Goal: Communication & Community: Answer question/provide support

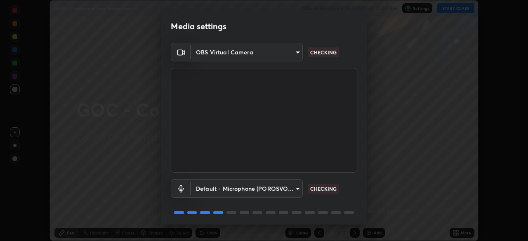
scroll to position [29, 0]
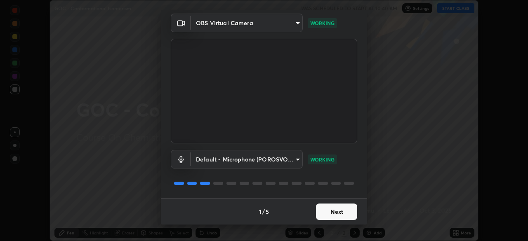
click at [334, 213] on button "Next" at bounding box center [336, 212] width 41 height 17
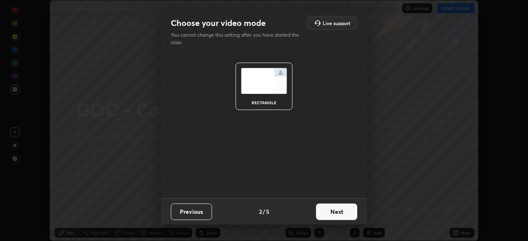
scroll to position [0, 0]
click at [345, 215] on button "Next" at bounding box center [336, 212] width 41 height 17
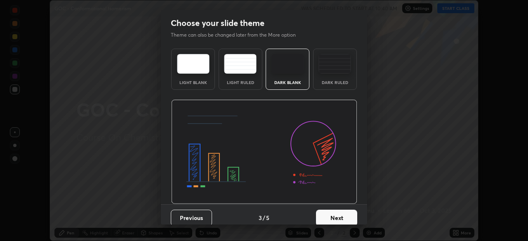
click at [341, 218] on button "Next" at bounding box center [336, 218] width 41 height 17
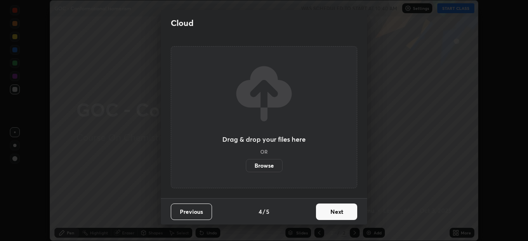
click at [334, 216] on button "Next" at bounding box center [336, 212] width 41 height 17
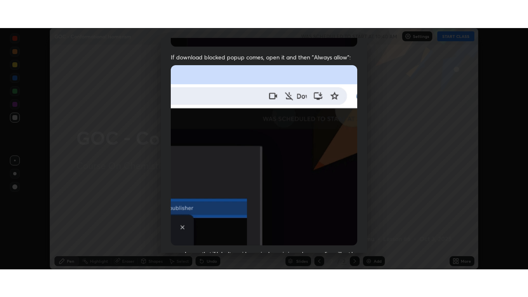
scroll to position [198, 0]
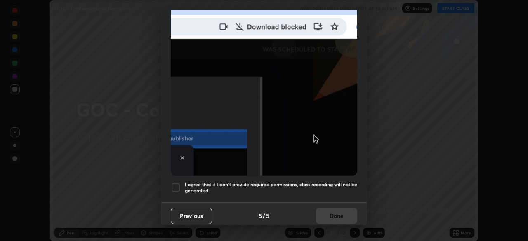
click at [310, 187] on h5 "I agree that if I don't provide required permissions, class recording will not …" at bounding box center [271, 188] width 173 height 13
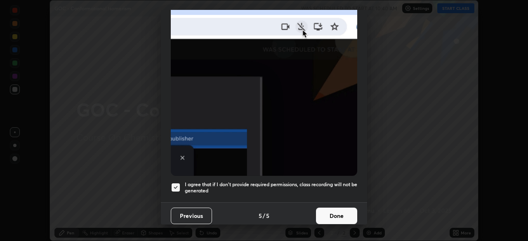
click at [332, 210] on button "Done" at bounding box center [336, 216] width 41 height 17
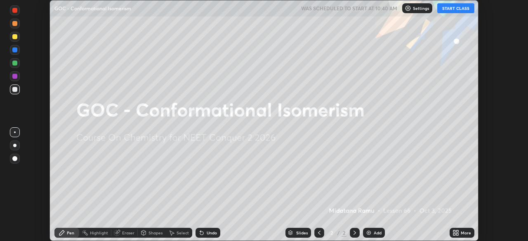
click at [447, 8] on button "START CLASS" at bounding box center [455, 8] width 37 height 10
click at [461, 234] on div "More" at bounding box center [466, 233] width 10 height 4
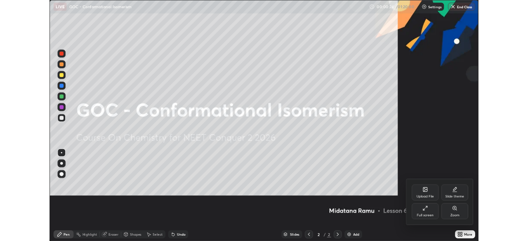
scroll to position [297, 528]
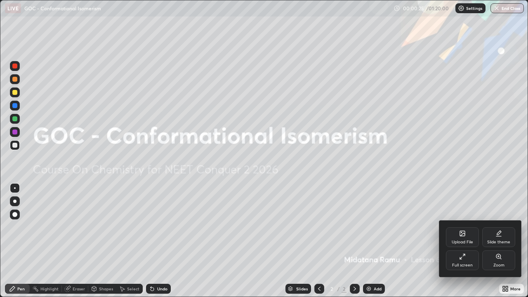
click at [411, 241] on div at bounding box center [264, 148] width 528 height 297
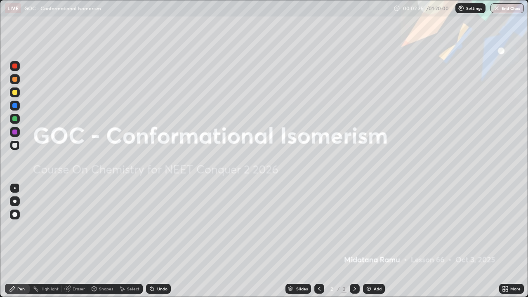
click at [366, 241] on img at bounding box center [369, 289] width 7 height 7
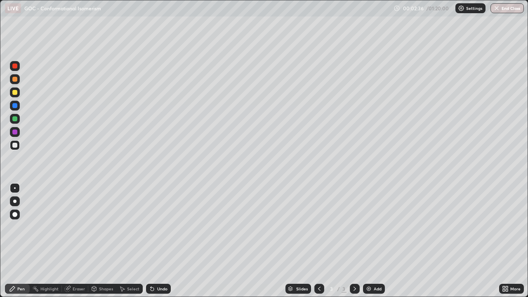
click at [17, 79] on div at bounding box center [14, 79] width 5 height 5
click at [158, 241] on div "Undo" at bounding box center [162, 289] width 10 height 4
click at [13, 201] on div at bounding box center [14, 201] width 3 height 3
click at [15, 119] on div at bounding box center [14, 118] width 5 height 5
click at [16, 144] on div at bounding box center [14, 145] width 5 height 5
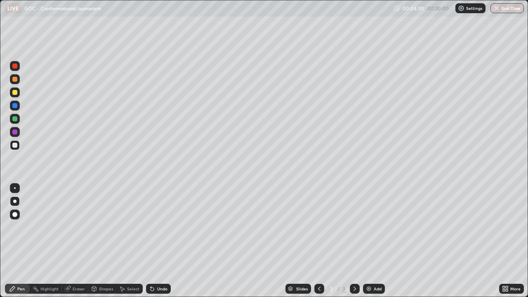
click at [13, 93] on div at bounding box center [14, 92] width 5 height 5
click at [158, 241] on div "Undo" at bounding box center [162, 289] width 10 height 4
click at [157, 241] on div "Undo" at bounding box center [162, 289] width 10 height 4
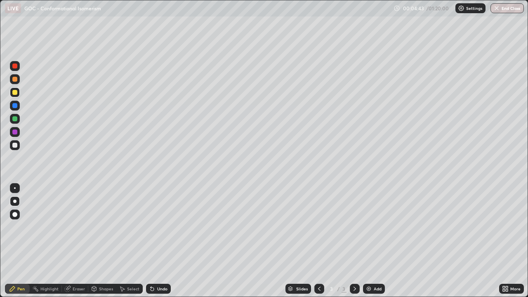
click at [161, 241] on div "Undo" at bounding box center [158, 289] width 25 height 10
click at [157, 241] on div "Undo" at bounding box center [162, 289] width 10 height 4
click at [157, 241] on div "Undo" at bounding box center [158, 289] width 25 height 10
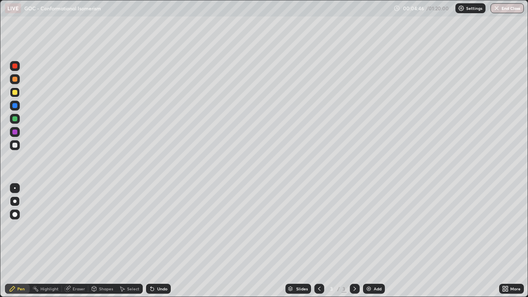
click at [13, 146] on div at bounding box center [14, 145] width 5 height 5
click at [73, 241] on div "Eraser" at bounding box center [79, 289] width 12 height 4
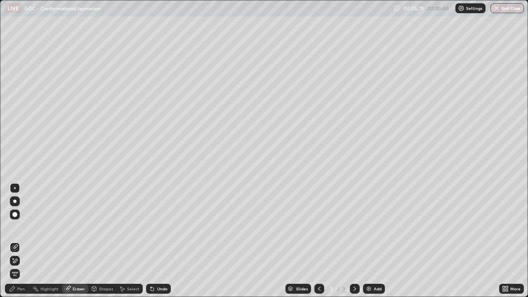
click at [21, 241] on div "Pen" at bounding box center [20, 289] width 7 height 4
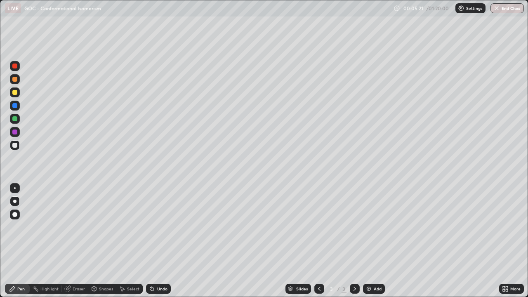
click at [70, 241] on div "Eraser" at bounding box center [75, 289] width 26 height 10
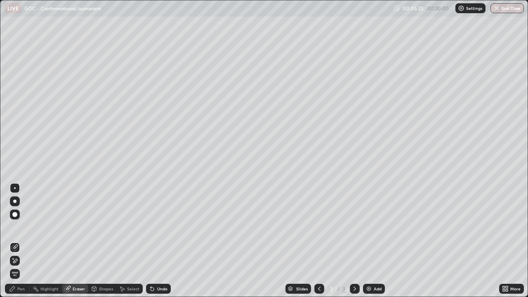
click at [15, 241] on icon at bounding box center [12, 289] width 7 height 7
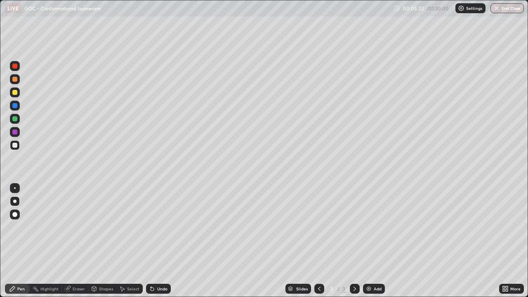
click at [18, 131] on div at bounding box center [15, 132] width 10 height 10
click at [160, 241] on div "Undo" at bounding box center [162, 289] width 10 height 4
click at [160, 241] on div "Undo" at bounding box center [158, 289] width 25 height 10
click at [157, 241] on div "Undo" at bounding box center [162, 289] width 10 height 4
click at [159, 241] on div "Undo" at bounding box center [162, 289] width 10 height 4
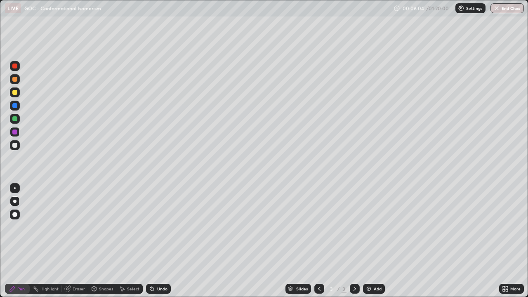
click at [159, 241] on div "Undo" at bounding box center [162, 289] width 10 height 4
click at [158, 241] on div "Undo" at bounding box center [158, 289] width 25 height 10
click at [156, 241] on div "Undo" at bounding box center [158, 289] width 25 height 10
click at [159, 241] on div "Undo" at bounding box center [162, 289] width 10 height 4
click at [161, 241] on div "Undo" at bounding box center [158, 289] width 25 height 10
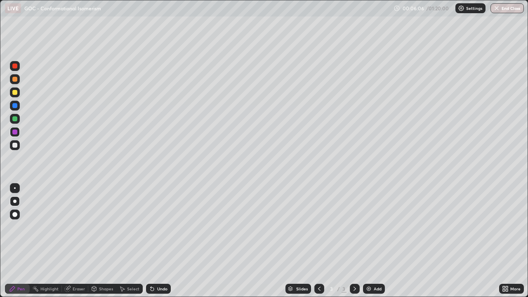
click at [162, 241] on div "Undo" at bounding box center [162, 289] width 10 height 4
click at [162, 241] on div "Undo" at bounding box center [158, 289] width 25 height 10
click at [161, 241] on div "Undo" at bounding box center [158, 289] width 25 height 10
click at [159, 241] on div "Undo" at bounding box center [162, 289] width 10 height 4
click at [158, 241] on div "Undo" at bounding box center [158, 289] width 25 height 10
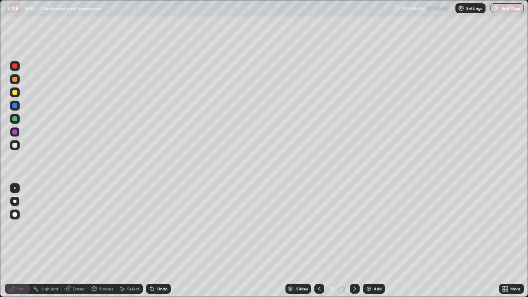
click at [17, 146] on div at bounding box center [14, 145] width 5 height 5
click at [71, 241] on div "Eraser" at bounding box center [75, 289] width 26 height 10
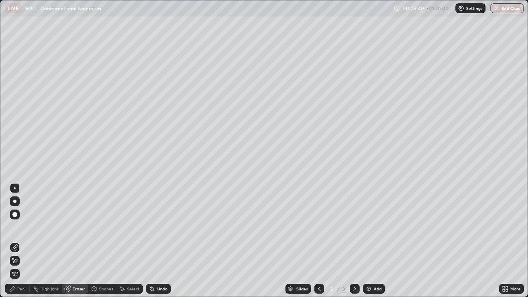
click at [19, 241] on div "Pen" at bounding box center [20, 289] width 7 height 4
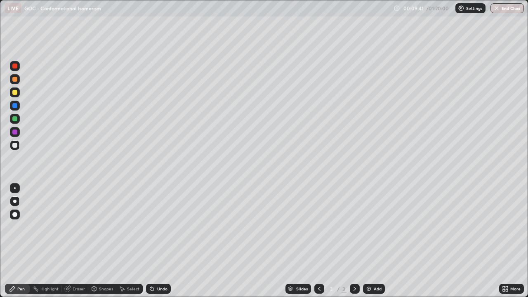
click at [18, 93] on div at bounding box center [15, 92] width 10 height 10
click at [19, 143] on div at bounding box center [15, 145] width 10 height 10
click at [15, 93] on div at bounding box center [14, 92] width 5 height 5
click at [16, 147] on div at bounding box center [14, 145] width 5 height 5
click at [161, 241] on div "Undo" at bounding box center [162, 289] width 10 height 4
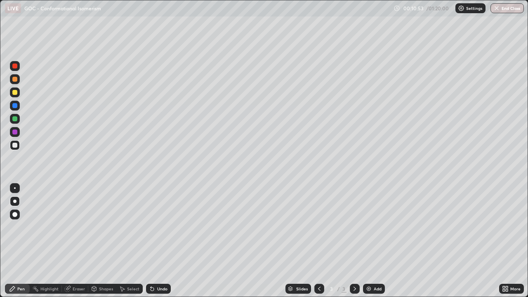
click at [14, 67] on div at bounding box center [14, 66] width 5 height 5
click at [16, 131] on div at bounding box center [14, 132] width 5 height 5
click at [16, 105] on div at bounding box center [14, 105] width 5 height 5
click at [16, 94] on div at bounding box center [14, 92] width 5 height 5
click at [15, 132] on div at bounding box center [14, 132] width 5 height 5
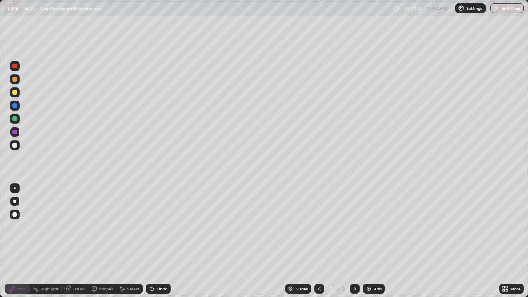
click at [14, 105] on div at bounding box center [14, 105] width 5 height 5
click at [14, 94] on div at bounding box center [14, 92] width 5 height 5
click at [16, 134] on div at bounding box center [14, 132] width 5 height 5
click at [15, 95] on div at bounding box center [14, 92] width 5 height 5
click at [159, 241] on div "Undo" at bounding box center [162, 289] width 10 height 4
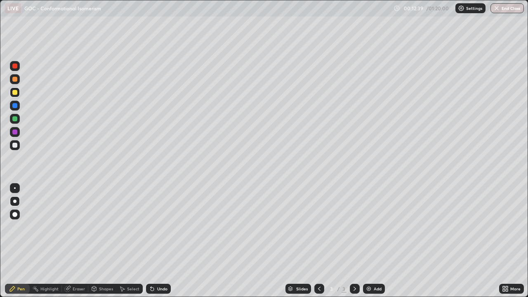
click at [16, 134] on div at bounding box center [14, 132] width 5 height 5
click at [163, 241] on div "Undo" at bounding box center [162, 289] width 10 height 4
click at [14, 145] on div at bounding box center [14, 145] width 5 height 5
click at [17, 135] on div at bounding box center [15, 132] width 10 height 10
click at [14, 143] on div at bounding box center [14, 145] width 5 height 5
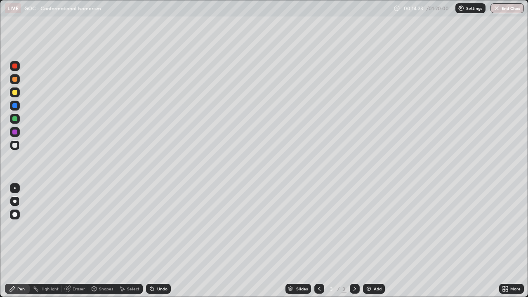
click at [161, 241] on div "Undo" at bounding box center [162, 289] width 10 height 4
click at [151, 241] on icon at bounding box center [152, 289] width 3 height 3
click at [15, 132] on div at bounding box center [14, 132] width 5 height 5
click at [18, 133] on div at bounding box center [15, 132] width 10 height 10
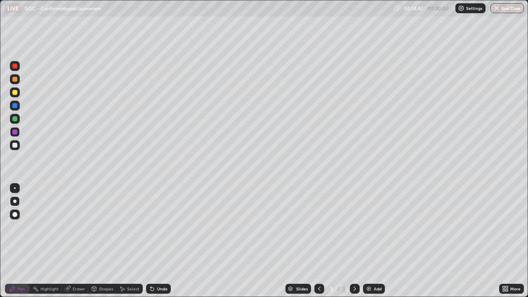
click at [160, 241] on div "Undo" at bounding box center [162, 289] width 10 height 4
click at [17, 145] on div at bounding box center [14, 145] width 5 height 5
click at [369, 241] on img at bounding box center [369, 289] width 7 height 7
click at [15, 79] on div at bounding box center [14, 79] width 5 height 5
click at [14, 122] on div at bounding box center [15, 119] width 10 height 10
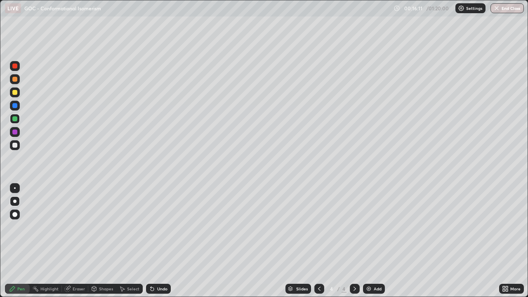
click at [15, 146] on div at bounding box center [14, 145] width 5 height 5
click at [18, 93] on div at bounding box center [15, 92] width 10 height 10
click at [17, 131] on div at bounding box center [14, 132] width 5 height 5
click at [14, 90] on div at bounding box center [14, 92] width 5 height 5
click at [17, 132] on div at bounding box center [14, 132] width 5 height 5
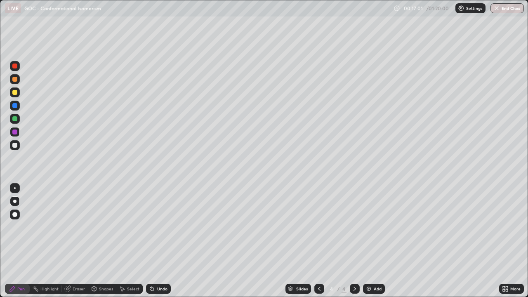
click at [14, 145] on div at bounding box center [14, 145] width 5 height 5
click at [16, 95] on div at bounding box center [14, 92] width 5 height 5
click at [14, 119] on div at bounding box center [14, 118] width 5 height 5
click at [15, 148] on div at bounding box center [15, 145] width 10 height 10
click at [14, 80] on div at bounding box center [14, 79] width 5 height 5
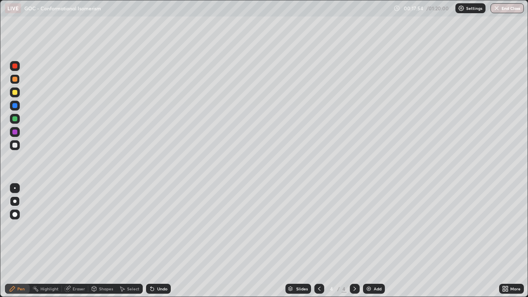
click at [160, 241] on div "Undo" at bounding box center [162, 289] width 10 height 4
click at [159, 241] on div "Undo" at bounding box center [162, 289] width 10 height 4
click at [157, 241] on div "Undo" at bounding box center [162, 289] width 10 height 4
click at [16, 118] on div at bounding box center [14, 118] width 5 height 5
click at [18, 147] on div at bounding box center [15, 145] width 10 height 10
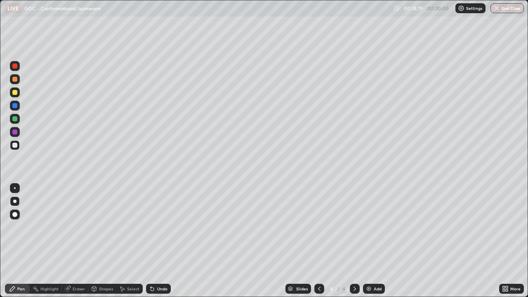
click at [14, 106] on div at bounding box center [14, 105] width 5 height 5
click at [18, 148] on div at bounding box center [15, 145] width 10 height 10
click at [161, 241] on div "Undo" at bounding box center [162, 289] width 10 height 4
click at [163, 241] on div "Undo" at bounding box center [162, 289] width 10 height 4
click at [162, 241] on div "Undo" at bounding box center [162, 289] width 10 height 4
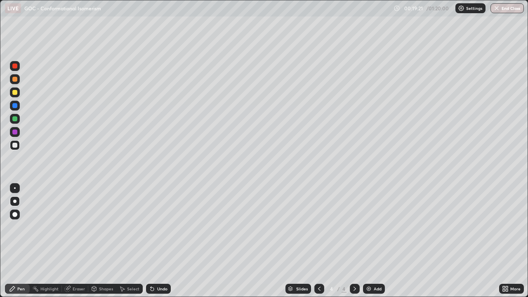
click at [164, 241] on div "Undo" at bounding box center [162, 289] width 10 height 4
click at [163, 241] on div "Undo" at bounding box center [158, 289] width 25 height 10
click at [161, 241] on div "Undo" at bounding box center [162, 289] width 10 height 4
click at [17, 134] on div at bounding box center [15, 132] width 10 height 10
click at [15, 80] on div at bounding box center [14, 79] width 5 height 5
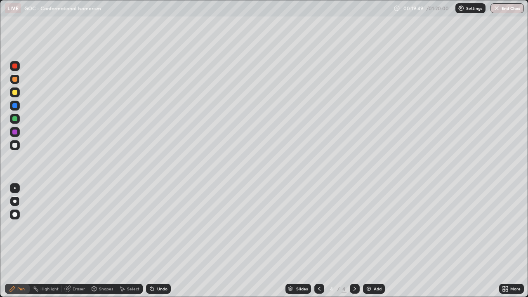
click at [16, 94] on div at bounding box center [14, 92] width 5 height 5
click at [15, 147] on div at bounding box center [14, 145] width 5 height 5
click at [104, 241] on div "Shapes" at bounding box center [106, 289] width 14 height 4
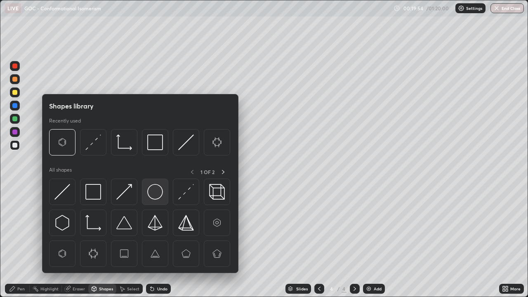
click at [155, 195] on img at bounding box center [155, 192] width 16 height 16
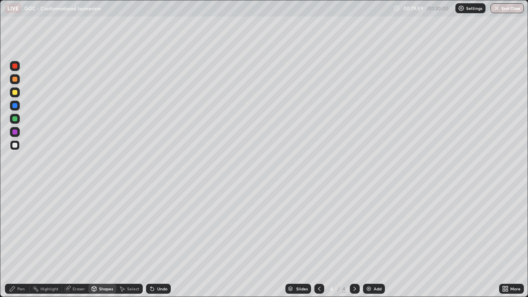
click at [19, 241] on div "Pen" at bounding box center [20, 289] width 7 height 4
click at [16, 131] on div at bounding box center [14, 132] width 5 height 5
click at [14, 91] on div at bounding box center [14, 92] width 5 height 5
click at [163, 241] on div "Undo" at bounding box center [162, 289] width 10 height 4
click at [14, 134] on div at bounding box center [14, 132] width 5 height 5
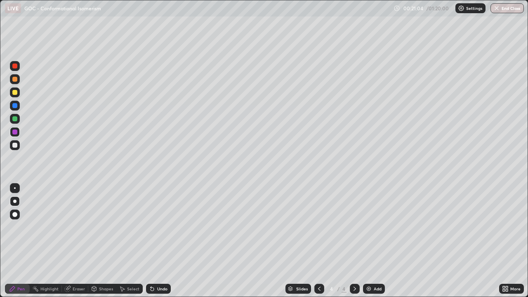
click at [16, 118] on div at bounding box center [14, 118] width 5 height 5
click at [134, 241] on div "Select" at bounding box center [133, 289] width 12 height 4
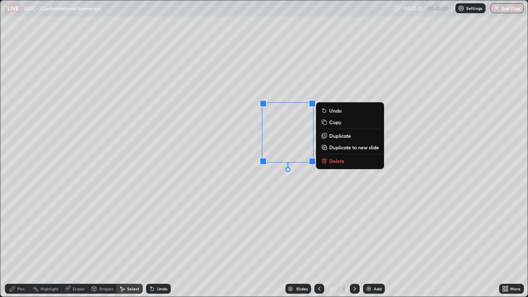
click at [339, 137] on p "Duplicate" at bounding box center [340, 135] width 22 height 7
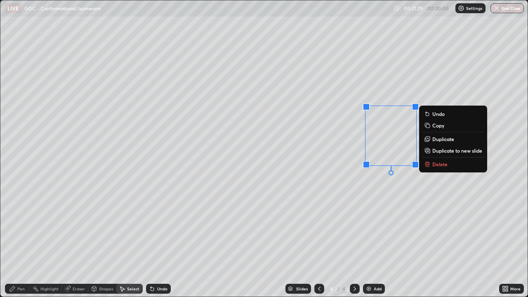
click at [20, 241] on div "Pen" at bounding box center [20, 289] width 7 height 4
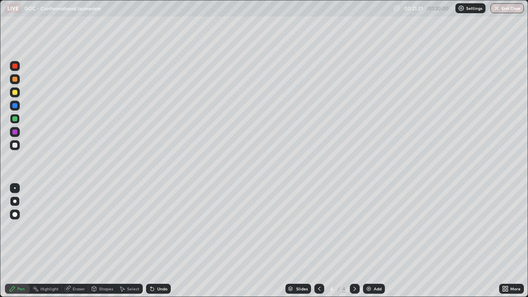
click at [74, 241] on div "Eraser" at bounding box center [79, 289] width 12 height 4
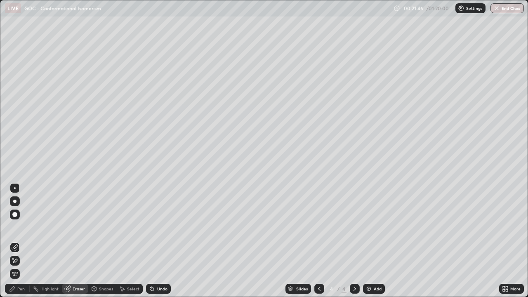
click at [130, 241] on div "Select" at bounding box center [133, 289] width 12 height 4
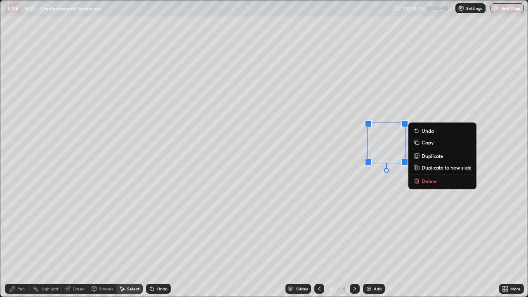
click at [160, 241] on div "Undo" at bounding box center [162, 289] width 10 height 4
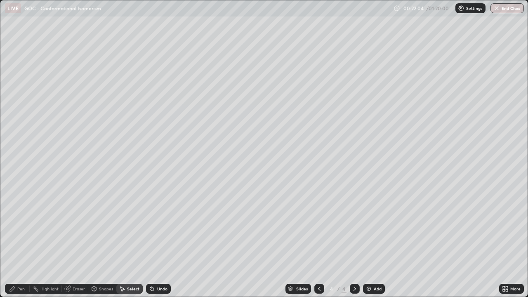
click at [155, 241] on div "Undo" at bounding box center [158, 289] width 25 height 10
click at [78, 241] on div "Eraser" at bounding box center [79, 289] width 12 height 4
click at [14, 241] on icon at bounding box center [15, 261] width 7 height 7
click at [160, 241] on div "Undo" at bounding box center [162, 289] width 10 height 4
click at [159, 241] on div "Undo" at bounding box center [162, 289] width 10 height 4
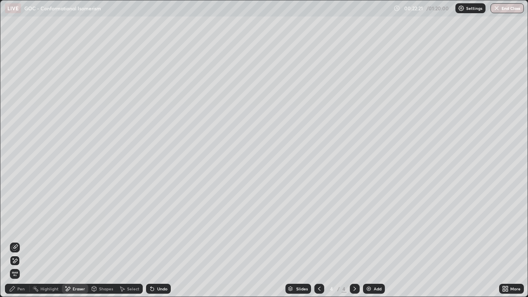
click at [20, 241] on div "Pen" at bounding box center [20, 289] width 7 height 4
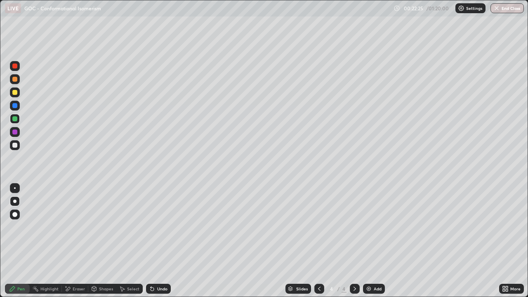
click at [161, 241] on div "Undo" at bounding box center [162, 289] width 10 height 4
click at [16, 93] on div at bounding box center [14, 92] width 5 height 5
click at [72, 241] on div "Eraser" at bounding box center [75, 289] width 26 height 10
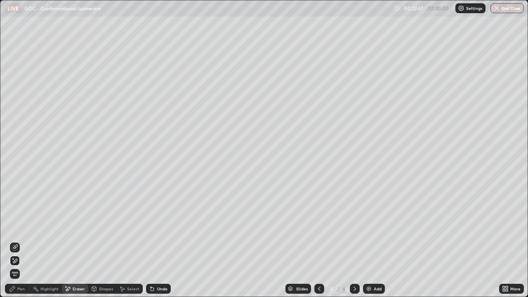
click at [163, 241] on div "Undo" at bounding box center [162, 289] width 10 height 4
click at [157, 241] on div "Undo" at bounding box center [162, 289] width 10 height 4
click at [156, 241] on div "Undo" at bounding box center [158, 289] width 25 height 10
click at [155, 241] on div "Undo" at bounding box center [158, 289] width 25 height 10
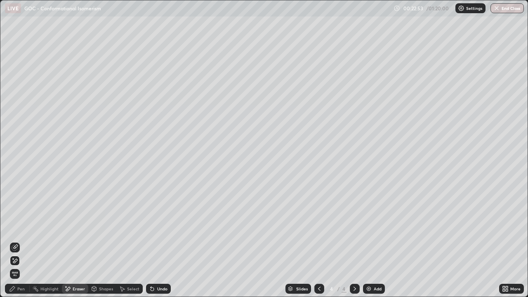
click at [16, 241] on icon at bounding box center [15, 247] width 7 height 7
click at [22, 241] on div "Pen" at bounding box center [20, 289] width 7 height 4
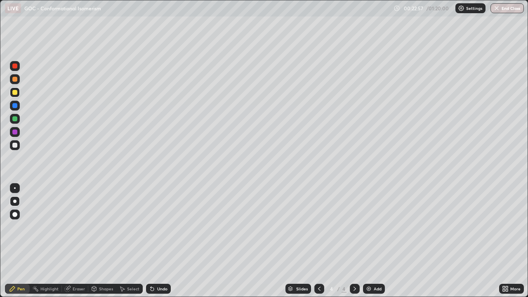
click at [14, 117] on div at bounding box center [14, 118] width 5 height 5
click at [507, 241] on icon at bounding box center [507, 290] width 2 height 2
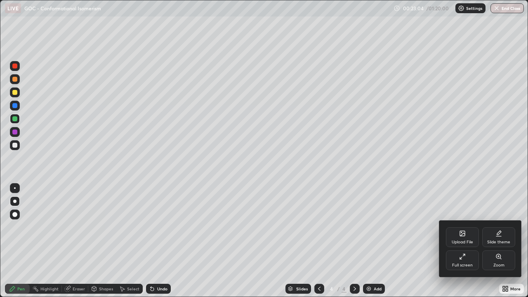
click at [456, 241] on div "Full screen" at bounding box center [462, 260] width 33 height 20
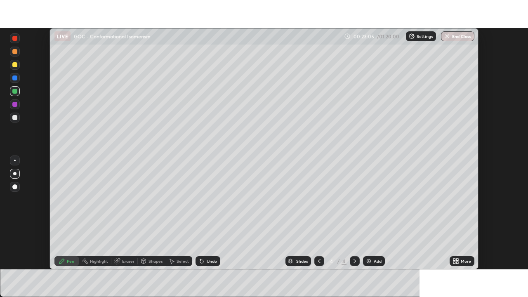
scroll to position [41027, 40740]
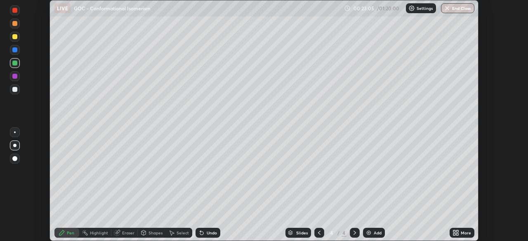
click at [454, 232] on icon at bounding box center [455, 232] width 2 height 2
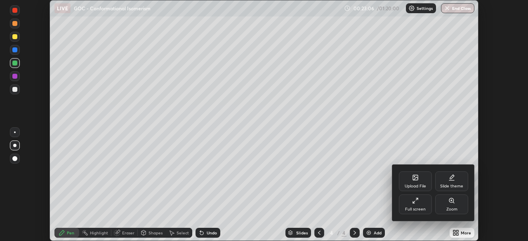
click at [417, 209] on div "Full screen" at bounding box center [415, 210] width 21 height 4
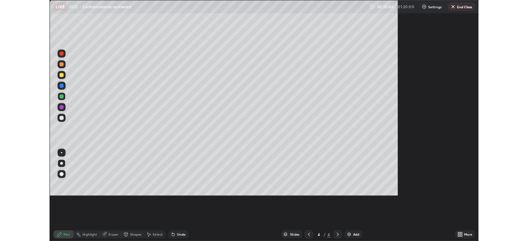
scroll to position [297, 528]
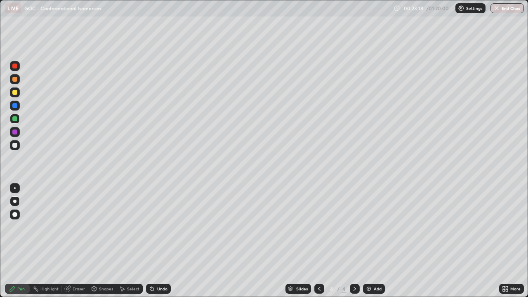
click at [16, 147] on div at bounding box center [14, 145] width 5 height 5
click at [131, 241] on div "Select" at bounding box center [133, 289] width 12 height 4
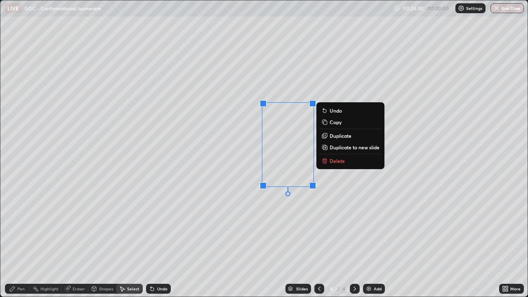
click at [337, 137] on p "Duplicate" at bounding box center [341, 135] width 22 height 7
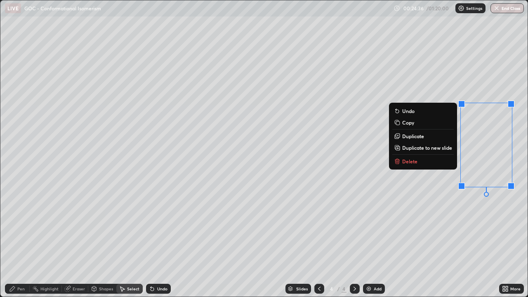
click at [16, 241] on icon at bounding box center [12, 289] width 7 height 7
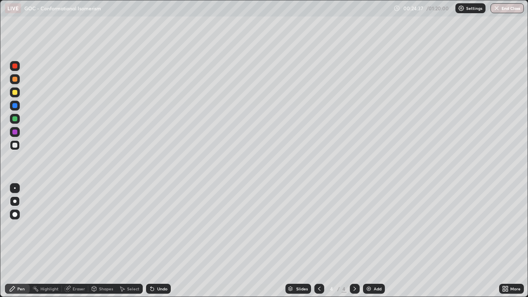
click at [15, 120] on div at bounding box center [14, 118] width 5 height 5
click at [504, 241] on icon at bounding box center [504, 287] width 2 height 2
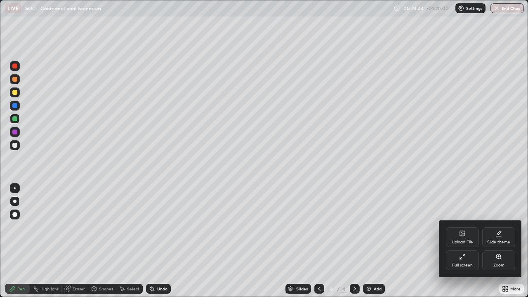
click at [457, 241] on div "Full screen" at bounding box center [462, 260] width 33 height 20
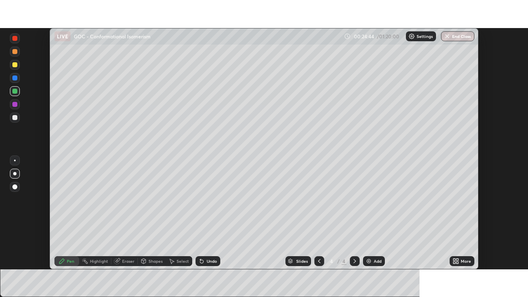
scroll to position [41027, 40740]
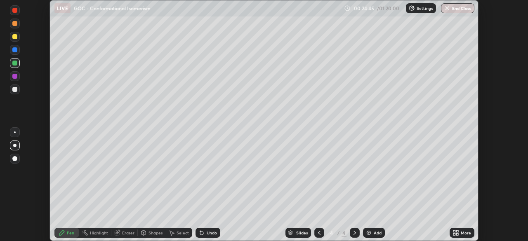
click at [451, 233] on div "More" at bounding box center [462, 233] width 25 height 10
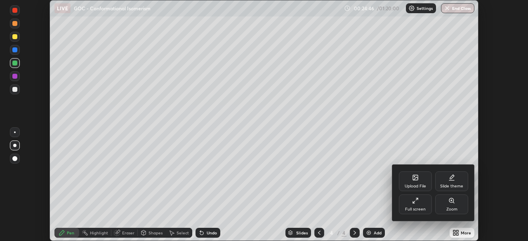
click at [414, 207] on div "Full screen" at bounding box center [415, 205] width 33 height 20
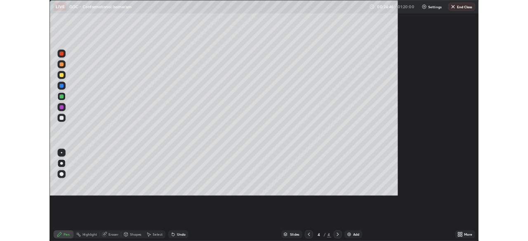
scroll to position [297, 528]
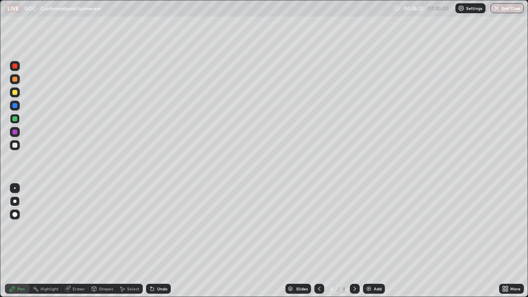
click at [15, 80] on div at bounding box center [14, 79] width 5 height 5
click at [16, 147] on div at bounding box center [14, 145] width 5 height 5
click at [371, 241] on img at bounding box center [369, 289] width 7 height 7
click at [16, 95] on div at bounding box center [14, 92] width 5 height 5
click at [16, 133] on div at bounding box center [14, 132] width 5 height 5
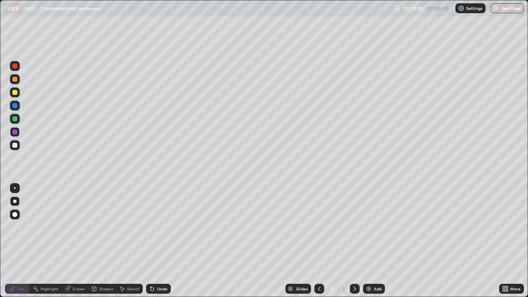
click at [16, 147] on div at bounding box center [14, 145] width 5 height 5
click at [319, 241] on icon at bounding box center [319, 289] width 7 height 7
click at [353, 241] on icon at bounding box center [355, 289] width 7 height 7
click at [163, 241] on div "Undo" at bounding box center [162, 289] width 10 height 4
click at [15, 133] on div at bounding box center [14, 132] width 5 height 5
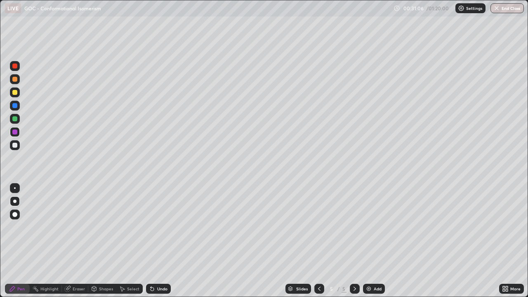
click at [16, 89] on div at bounding box center [15, 92] width 10 height 10
click at [16, 108] on div at bounding box center [14, 105] width 5 height 5
click at [103, 241] on div "Shapes" at bounding box center [106, 289] width 14 height 4
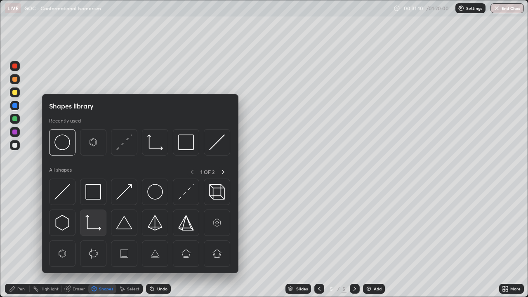
click at [90, 224] on img at bounding box center [93, 223] width 16 height 16
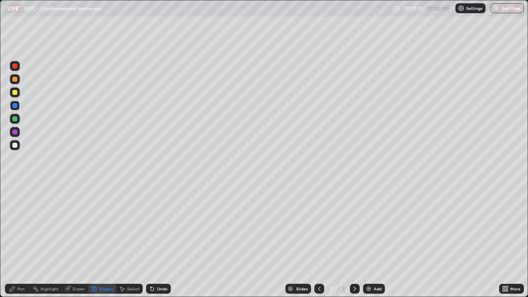
click at [21, 241] on div "Pen" at bounding box center [20, 289] width 7 height 4
click at [15, 147] on div at bounding box center [14, 145] width 5 height 5
click at [16, 91] on div at bounding box center [14, 92] width 5 height 5
click at [14, 147] on div at bounding box center [14, 145] width 5 height 5
click at [318, 241] on icon at bounding box center [319, 289] width 7 height 7
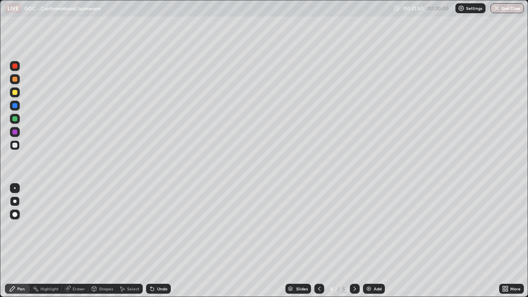
click at [354, 241] on icon at bounding box center [355, 289] width 7 height 7
click at [15, 93] on div at bounding box center [14, 92] width 5 height 5
click at [16, 131] on div at bounding box center [14, 132] width 5 height 5
click at [15, 80] on div at bounding box center [14, 79] width 5 height 5
click at [16, 149] on div at bounding box center [15, 145] width 10 height 10
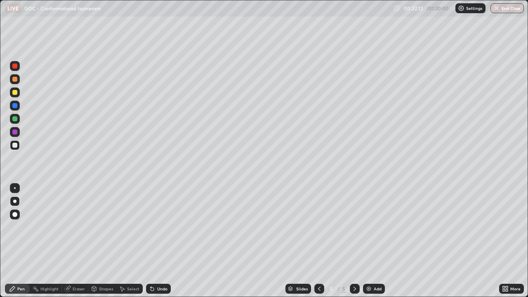
click at [158, 241] on div "Undo" at bounding box center [162, 289] width 10 height 4
click at [157, 241] on div "Undo" at bounding box center [162, 289] width 10 height 4
click at [155, 241] on div "Undo" at bounding box center [158, 289] width 25 height 10
click at [154, 241] on div "Undo" at bounding box center [158, 289] width 25 height 10
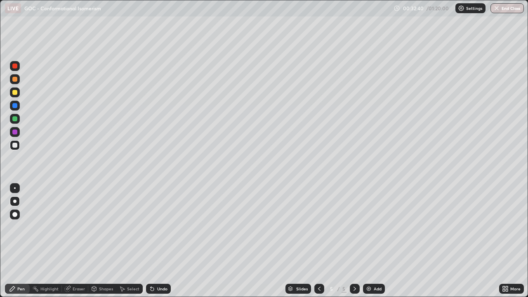
click at [52, 241] on div "Highlight" at bounding box center [46, 289] width 32 height 10
click at [76, 241] on div "Eraser" at bounding box center [79, 289] width 12 height 4
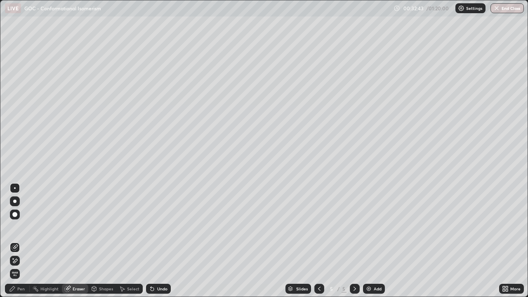
click at [22, 241] on div "Pen" at bounding box center [20, 289] width 7 height 4
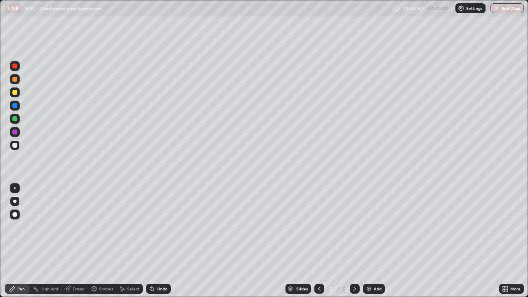
click at [13, 118] on div at bounding box center [14, 118] width 5 height 5
click at [17, 79] on div at bounding box center [14, 79] width 5 height 5
click at [15, 117] on div at bounding box center [14, 118] width 5 height 5
click at [15, 132] on div at bounding box center [14, 132] width 5 height 5
click at [317, 241] on icon at bounding box center [319, 289] width 7 height 7
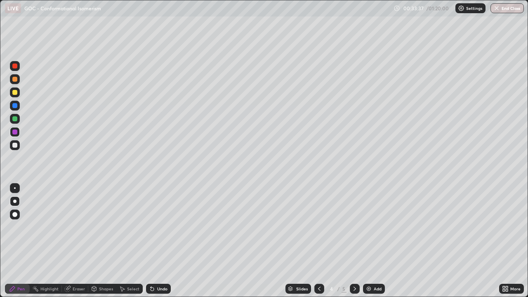
click at [126, 241] on div "Select" at bounding box center [129, 289] width 26 height 10
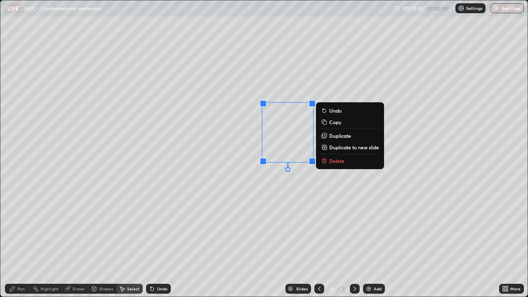
click at [336, 124] on p "Copy" at bounding box center [335, 122] width 12 height 7
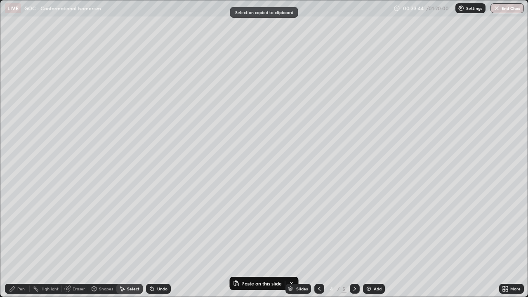
click at [355, 241] on icon at bounding box center [355, 289] width 7 height 7
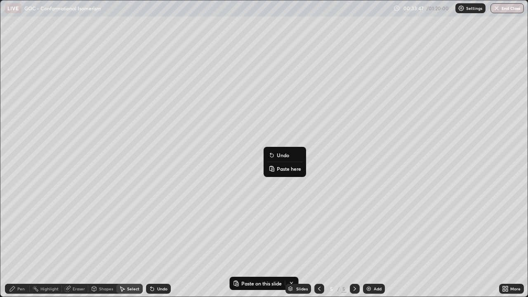
click at [289, 169] on p "Paste here" at bounding box center [289, 168] width 24 height 7
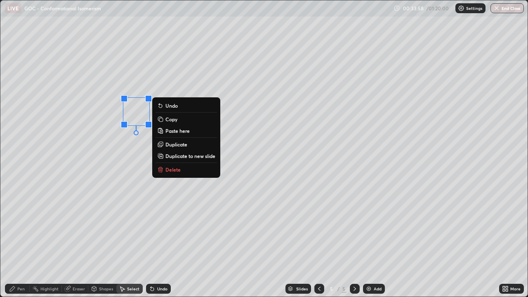
click at [18, 241] on div "Pen" at bounding box center [20, 289] width 7 height 4
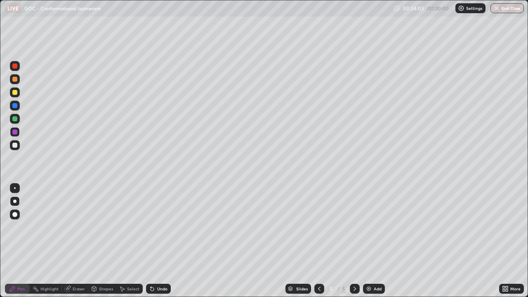
click at [319, 241] on icon at bounding box center [319, 289] width 7 height 7
click at [130, 241] on div "Select" at bounding box center [133, 289] width 12 height 4
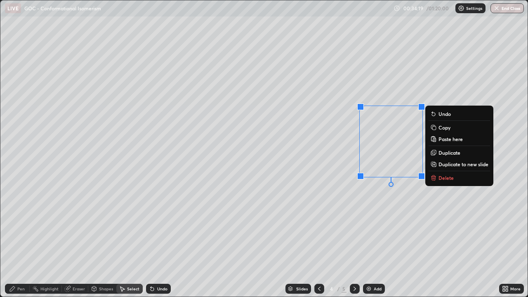
click at [445, 128] on p "Copy" at bounding box center [445, 127] width 12 height 7
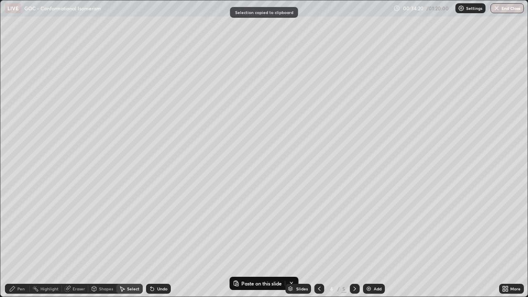
click at [353, 241] on icon at bounding box center [355, 289] width 7 height 7
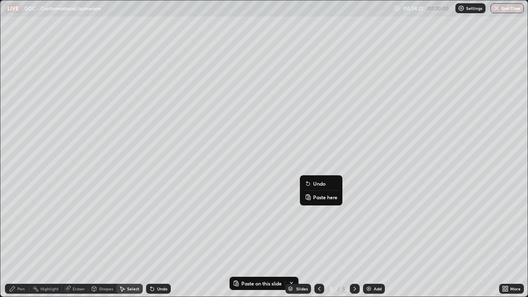
click at [322, 197] on p "Paste here" at bounding box center [325, 197] width 24 height 7
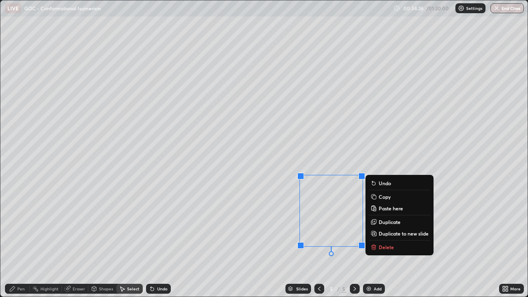
click at [391, 223] on p "Duplicate" at bounding box center [390, 222] width 22 height 7
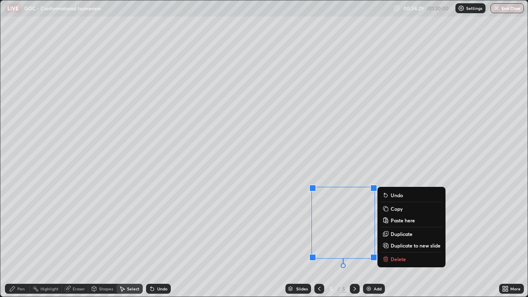
click at [158, 241] on div "Undo" at bounding box center [162, 289] width 10 height 4
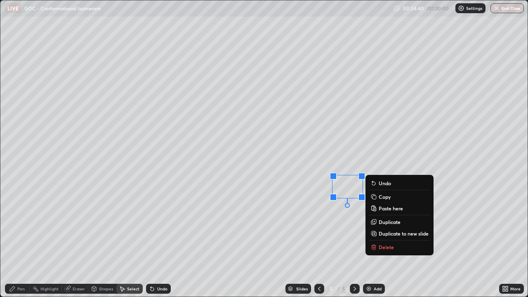
click at [385, 222] on p "Duplicate" at bounding box center [390, 222] width 22 height 7
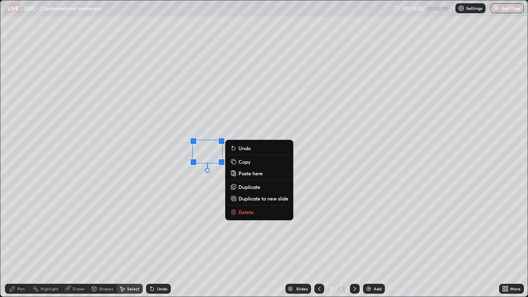
click at [17, 241] on div "Pen" at bounding box center [17, 289] width 25 height 10
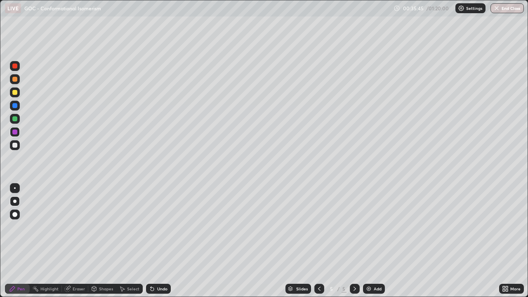
click at [505, 241] on div "More" at bounding box center [511, 289] width 25 height 10
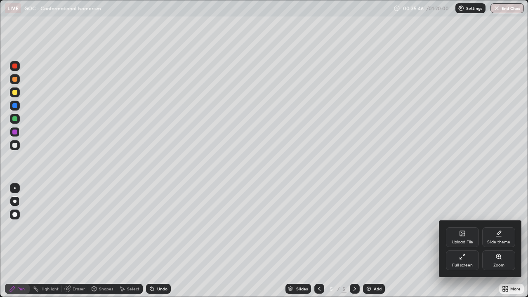
click at [462, 241] on icon at bounding box center [462, 256] width 7 height 7
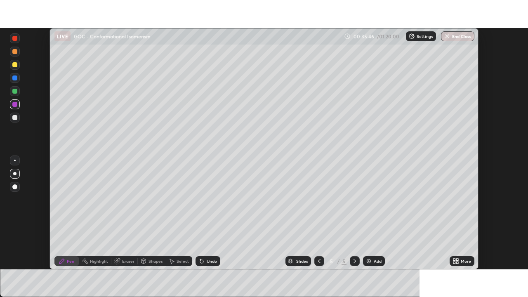
scroll to position [41027, 40740]
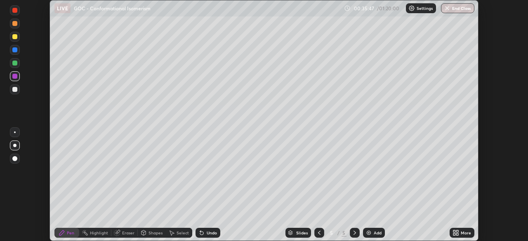
click at [454, 231] on icon at bounding box center [455, 232] width 2 height 2
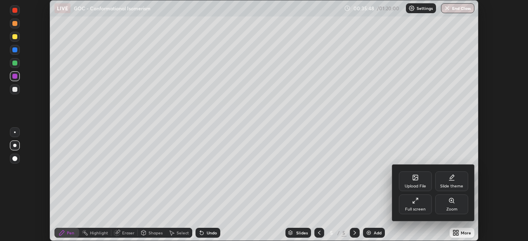
click at [414, 202] on icon at bounding box center [414, 202] width 2 height 2
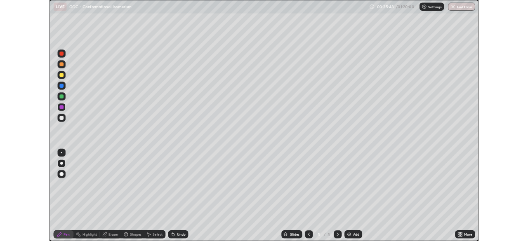
scroll to position [297, 528]
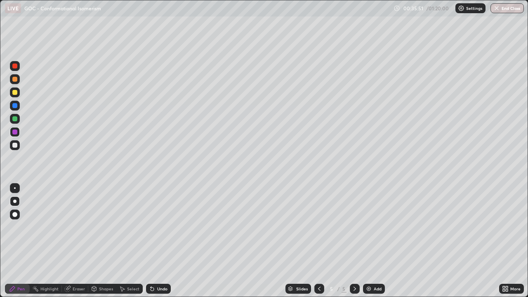
click at [16, 149] on div at bounding box center [15, 145] width 10 height 10
click at [18, 83] on div at bounding box center [15, 79] width 10 height 10
click at [18, 148] on div at bounding box center [15, 145] width 10 height 10
click at [319, 241] on icon at bounding box center [319, 289] width 7 height 7
click at [354, 241] on icon at bounding box center [355, 289] width 7 height 7
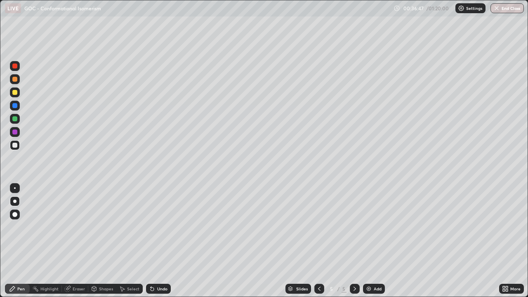
click at [18, 105] on div at bounding box center [15, 106] width 10 height 10
click at [161, 241] on div "Undo" at bounding box center [162, 289] width 10 height 4
click at [15, 145] on div at bounding box center [14, 145] width 5 height 5
click at [100, 241] on div "Shapes" at bounding box center [106, 289] width 14 height 4
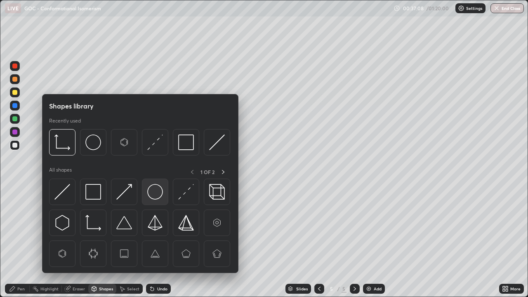
click at [154, 195] on img at bounding box center [155, 192] width 16 height 16
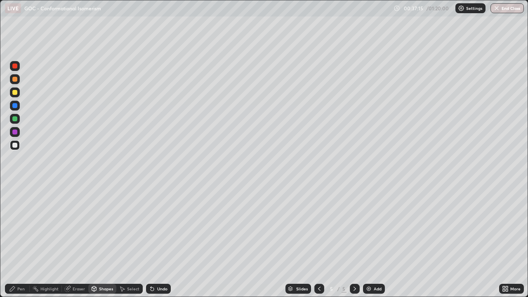
click at [133, 241] on div "Select" at bounding box center [133, 289] width 12 height 4
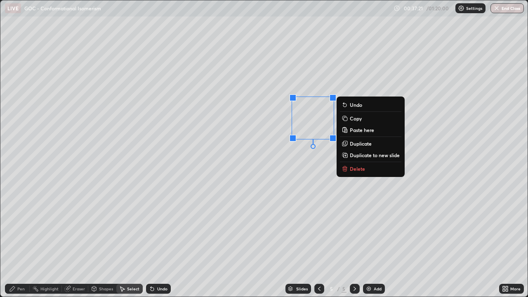
click at [21, 241] on div "Pen" at bounding box center [20, 289] width 7 height 4
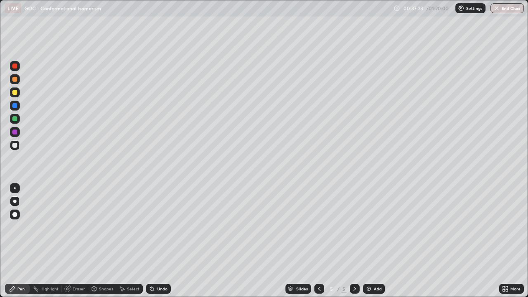
click at [15, 93] on div at bounding box center [14, 92] width 5 height 5
click at [15, 131] on div at bounding box center [14, 132] width 5 height 5
click at [162, 241] on div "Undo" at bounding box center [158, 289] width 25 height 10
click at [503, 241] on icon at bounding box center [504, 290] width 2 height 2
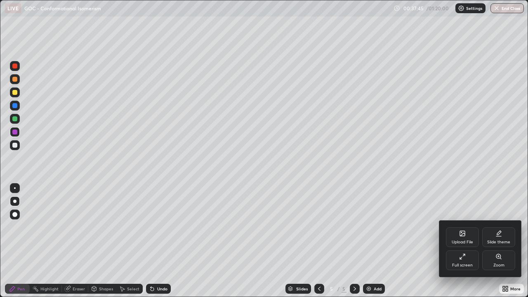
click at [461, 241] on div "Full screen" at bounding box center [462, 265] width 21 height 4
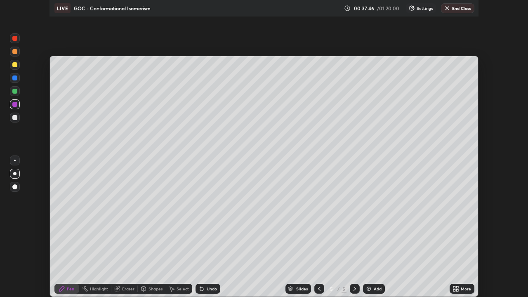
scroll to position [41027, 40740]
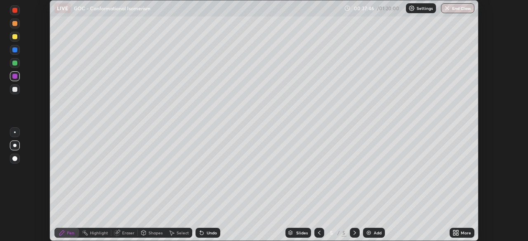
click at [456, 233] on icon at bounding box center [456, 233] width 7 height 7
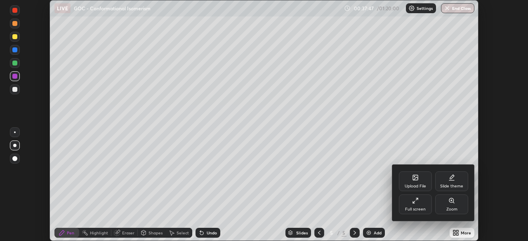
click at [422, 208] on div "Full screen" at bounding box center [415, 210] width 21 height 4
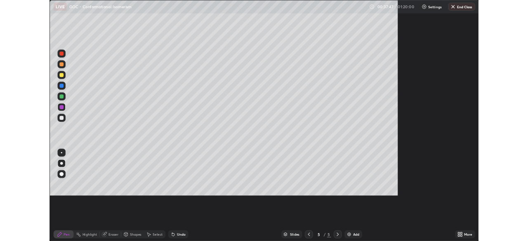
scroll to position [297, 528]
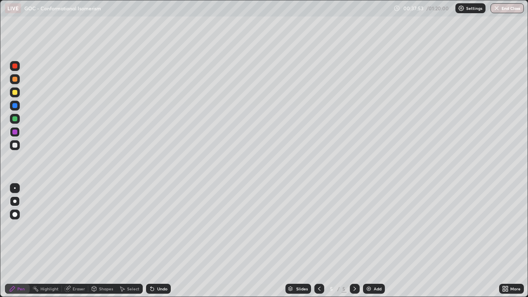
click at [165, 241] on div "Undo" at bounding box center [162, 289] width 10 height 4
click at [17, 93] on div at bounding box center [14, 92] width 5 height 5
click at [14, 119] on div at bounding box center [14, 118] width 5 height 5
click at [15, 145] on div at bounding box center [14, 145] width 5 height 5
click at [131, 241] on div "Select" at bounding box center [133, 289] width 12 height 4
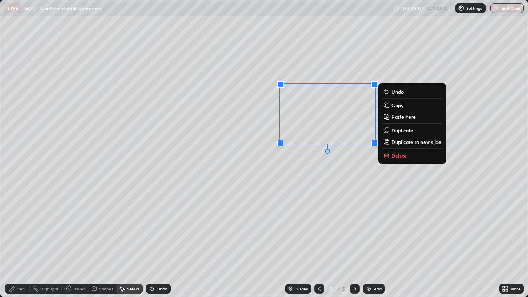
click at [400, 131] on p "Duplicate" at bounding box center [403, 130] width 22 height 7
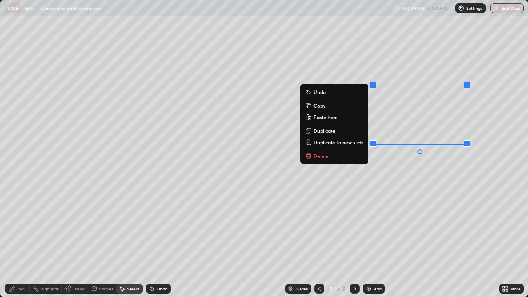
click at [76, 241] on div "Eraser" at bounding box center [79, 289] width 12 height 4
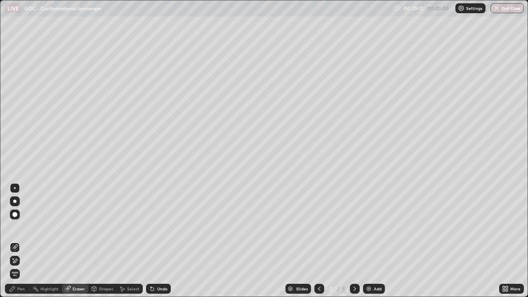
click at [16, 241] on icon at bounding box center [15, 261] width 7 height 7
click at [13, 241] on icon at bounding box center [15, 247] width 7 height 7
click at [15, 241] on icon at bounding box center [15, 261] width 7 height 7
click at [163, 241] on div "Undo" at bounding box center [162, 289] width 10 height 4
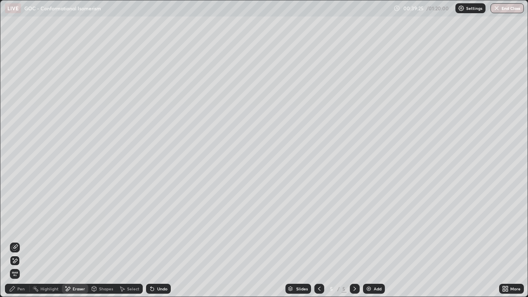
click at [162, 241] on div "Undo" at bounding box center [162, 289] width 10 height 4
click at [160, 241] on div "Undo" at bounding box center [158, 289] width 25 height 10
click at [158, 241] on div "Undo" at bounding box center [162, 289] width 10 height 4
click at [160, 241] on div "Undo" at bounding box center [162, 289] width 10 height 4
click at [16, 241] on icon at bounding box center [15, 247] width 5 height 4
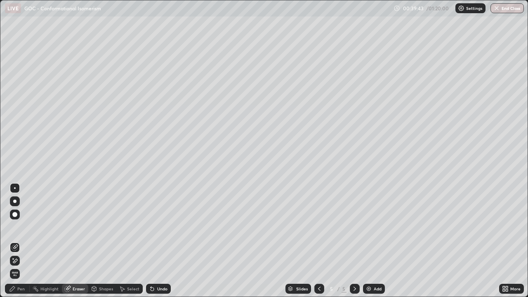
click at [131, 241] on div "Select" at bounding box center [133, 289] width 12 height 4
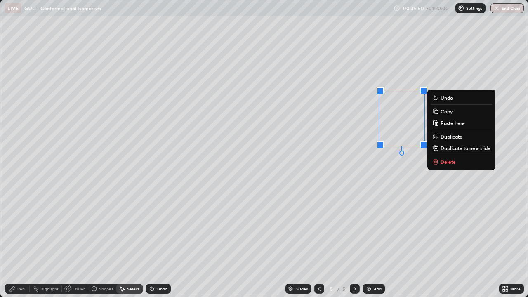
click at [157, 241] on div "Undo" at bounding box center [162, 289] width 10 height 4
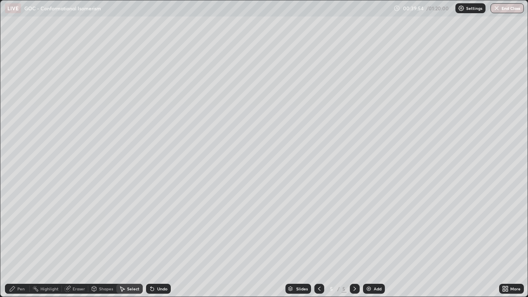
click at [73, 241] on div "Eraser" at bounding box center [79, 289] width 12 height 4
click at [17, 241] on icon at bounding box center [15, 261] width 5 height 4
click at [21, 241] on div "Pen" at bounding box center [20, 289] width 7 height 4
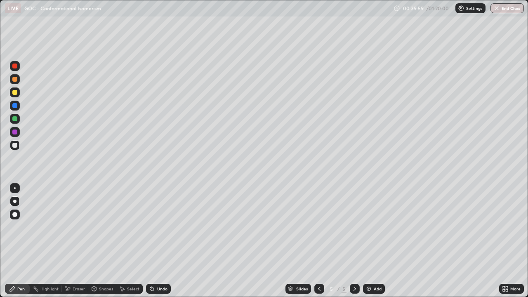
click at [19, 95] on div at bounding box center [15, 92] width 10 height 10
click at [14, 118] on div at bounding box center [14, 118] width 5 height 5
click at [128, 241] on div "Select" at bounding box center [133, 289] width 12 height 4
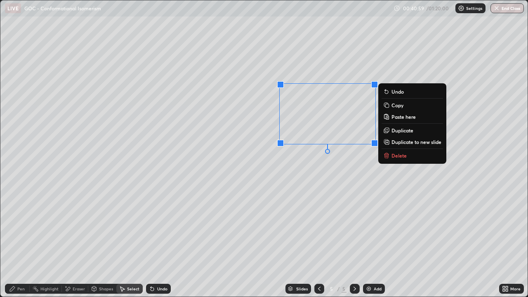
click at [402, 132] on p "Duplicate" at bounding box center [403, 130] width 22 height 7
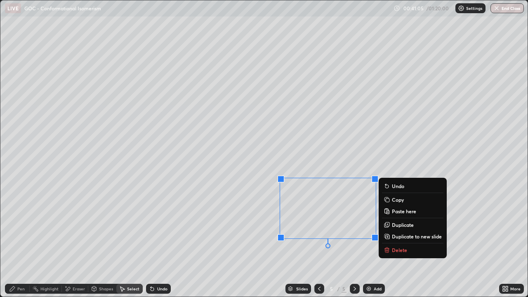
click at [76, 241] on div "Eraser" at bounding box center [79, 289] width 12 height 4
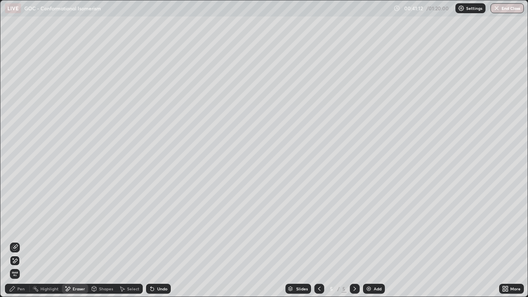
click at [23, 241] on div "Pen" at bounding box center [17, 289] width 25 height 10
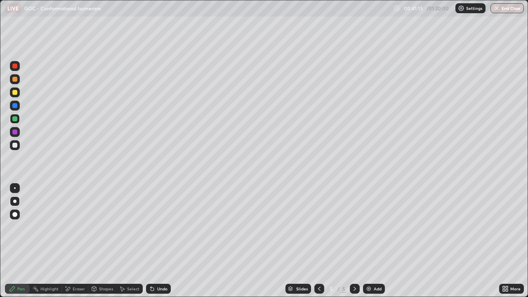
click at [15, 93] on div at bounding box center [14, 92] width 5 height 5
click at [16, 119] on div at bounding box center [14, 118] width 5 height 5
click at [15, 146] on div at bounding box center [14, 145] width 5 height 5
click at [15, 121] on div at bounding box center [14, 118] width 5 height 5
click at [503, 241] on icon at bounding box center [504, 287] width 2 height 2
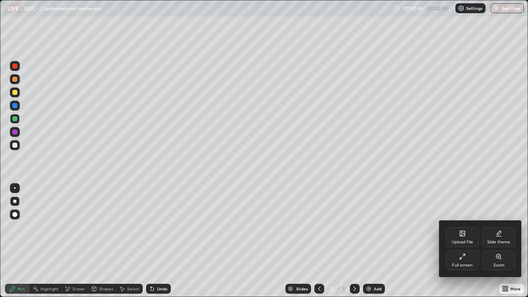
click at [459, 241] on div "Full screen" at bounding box center [462, 260] width 33 height 20
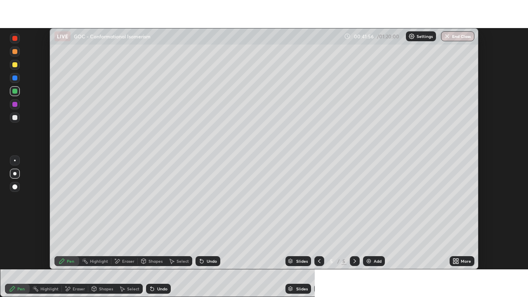
scroll to position [41027, 40740]
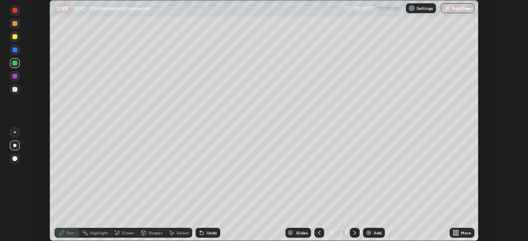
click at [457, 234] on icon at bounding box center [457, 235] width 2 height 2
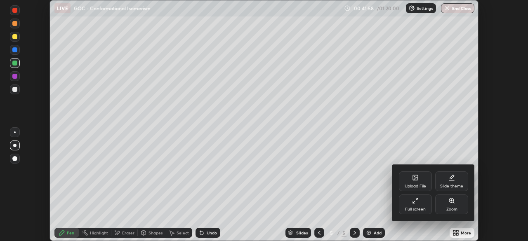
click at [410, 206] on div "Full screen" at bounding box center [415, 205] width 33 height 20
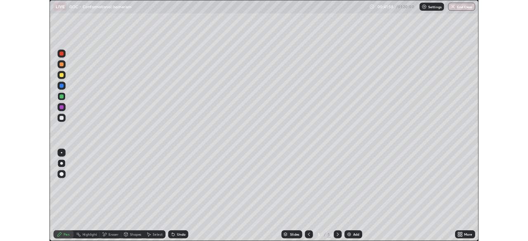
scroll to position [297, 528]
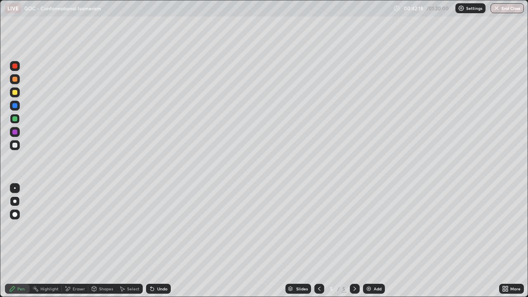
click at [127, 241] on div "Select" at bounding box center [133, 289] width 12 height 4
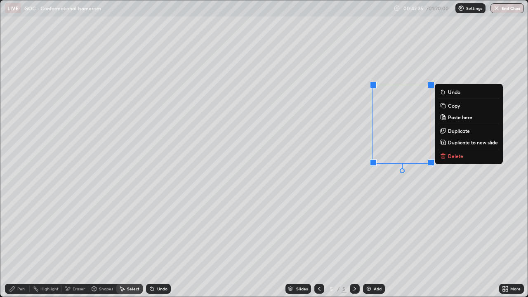
click at [456, 132] on p "Duplicate" at bounding box center [459, 131] width 22 height 7
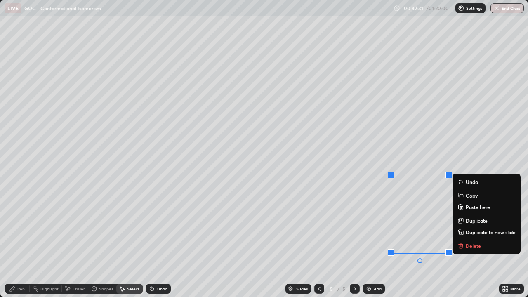
click at [24, 241] on div "Pen" at bounding box center [20, 289] width 7 height 4
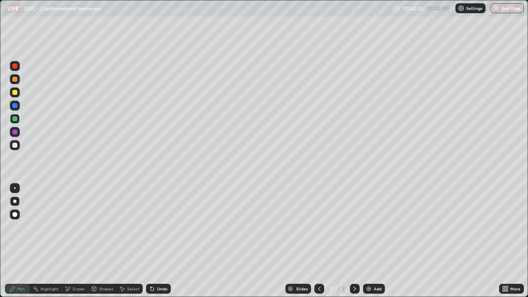
click at [15, 93] on div at bounding box center [14, 92] width 5 height 5
click at [75, 241] on div "Eraser" at bounding box center [79, 289] width 12 height 4
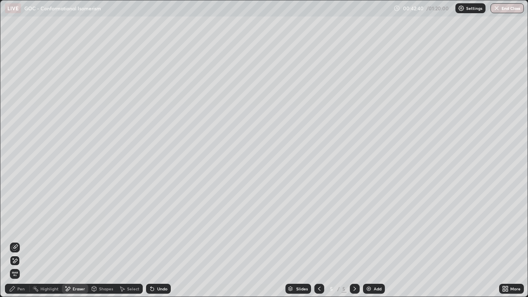
click at [157, 241] on div "Undo" at bounding box center [162, 289] width 10 height 4
click at [21, 241] on div "Pen" at bounding box center [20, 289] width 7 height 4
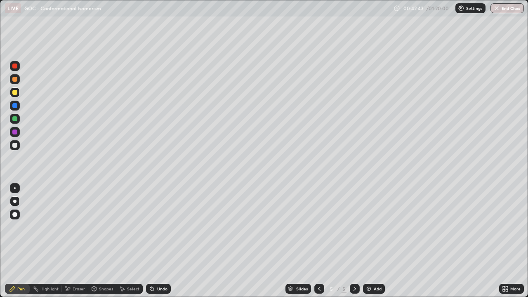
click at [13, 130] on div at bounding box center [14, 132] width 5 height 5
click at [504, 241] on icon at bounding box center [505, 289] width 7 height 7
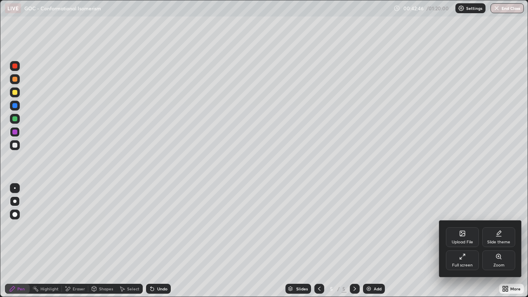
click at [462, 241] on icon at bounding box center [462, 256] width 7 height 7
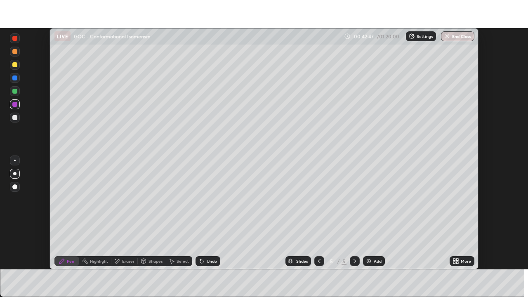
scroll to position [41027, 40740]
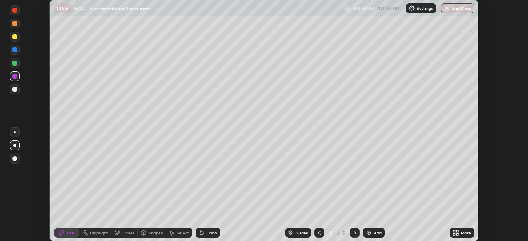
click at [454, 232] on icon at bounding box center [455, 232] width 2 height 2
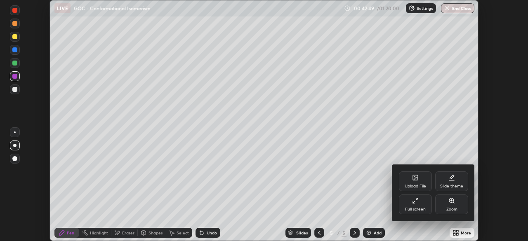
click at [414, 204] on div "Full screen" at bounding box center [415, 205] width 33 height 20
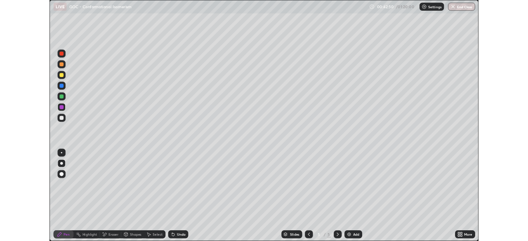
scroll to position [297, 528]
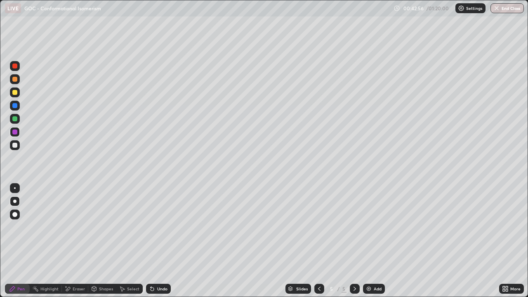
click at [18, 93] on div at bounding box center [15, 92] width 10 height 10
click at [15, 119] on div at bounding box center [14, 118] width 5 height 5
click at [18, 146] on div at bounding box center [15, 145] width 10 height 10
click at [17, 83] on div at bounding box center [15, 79] width 10 height 10
click at [369, 241] on img at bounding box center [369, 289] width 7 height 7
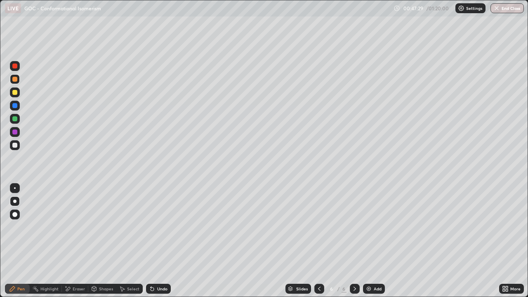
click at [15, 146] on div at bounding box center [14, 145] width 5 height 5
click at [318, 241] on icon at bounding box center [319, 289] width 7 height 7
click at [354, 241] on icon at bounding box center [355, 289] width 7 height 7
click at [15, 79] on div at bounding box center [14, 79] width 5 height 5
click at [16, 91] on div at bounding box center [14, 92] width 5 height 5
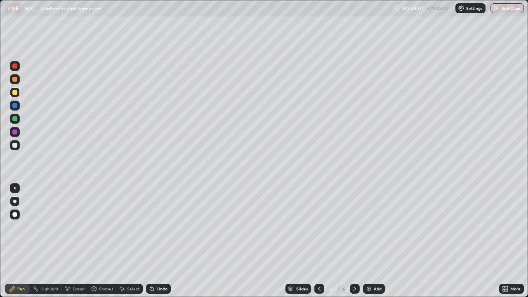
click at [16, 121] on div at bounding box center [14, 118] width 5 height 5
click at [15, 147] on div at bounding box center [14, 145] width 5 height 5
click at [318, 241] on icon at bounding box center [319, 289] width 7 height 7
click at [353, 241] on icon at bounding box center [355, 289] width 7 height 7
click at [504, 241] on icon at bounding box center [504, 290] width 2 height 2
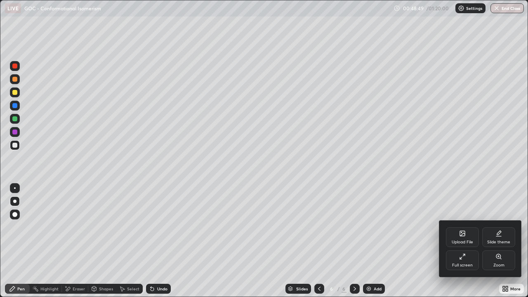
click at [463, 241] on div "Full screen" at bounding box center [462, 265] width 21 height 4
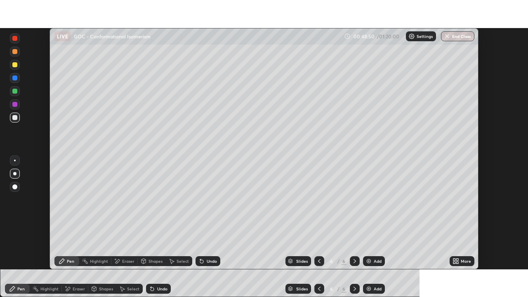
scroll to position [41027, 40740]
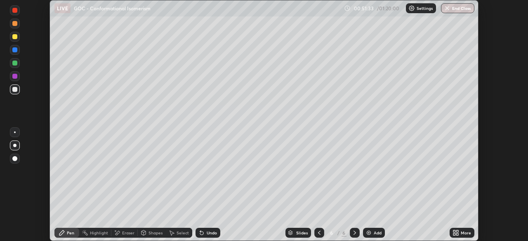
click at [454, 234] on icon at bounding box center [455, 235] width 2 height 2
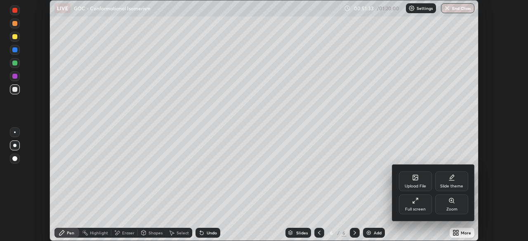
click at [406, 203] on div "Full screen" at bounding box center [415, 205] width 33 height 20
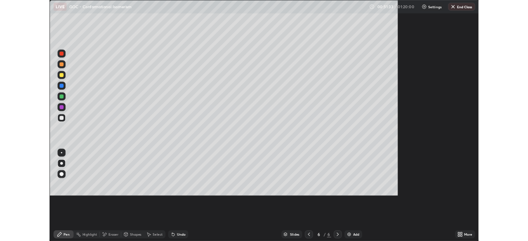
scroll to position [297, 528]
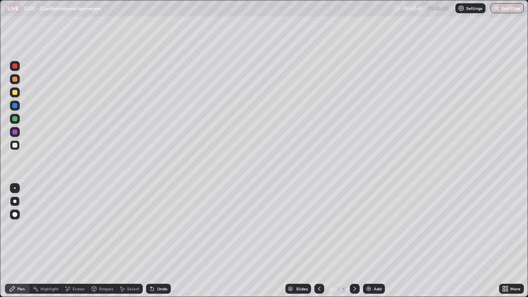
click at [17, 130] on div at bounding box center [15, 132] width 10 height 10
click at [13, 147] on div at bounding box center [14, 145] width 5 height 5
click at [159, 241] on div "Undo" at bounding box center [158, 289] width 25 height 10
click at [17, 132] on div at bounding box center [14, 132] width 5 height 5
click at [15, 93] on div at bounding box center [14, 92] width 5 height 5
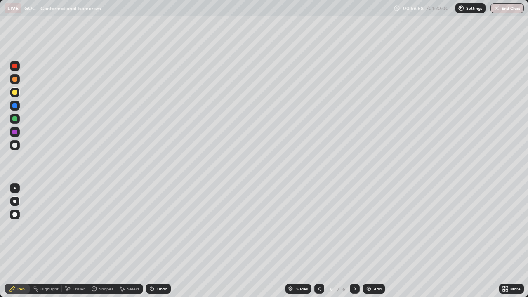
click at [14, 147] on div at bounding box center [14, 145] width 5 height 5
click at [14, 92] on div at bounding box center [14, 92] width 5 height 5
click at [15, 119] on div at bounding box center [14, 118] width 5 height 5
click at [17, 92] on div at bounding box center [14, 92] width 5 height 5
click at [15, 145] on div at bounding box center [14, 145] width 5 height 5
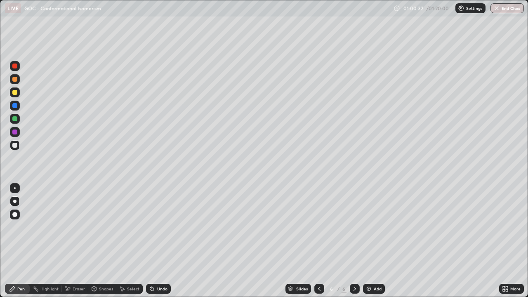
click at [19, 95] on div at bounding box center [15, 92] width 10 height 10
click at [15, 131] on div at bounding box center [14, 132] width 5 height 5
click at [17, 147] on div at bounding box center [15, 145] width 10 height 10
click at [510, 241] on div "More" at bounding box center [515, 289] width 10 height 4
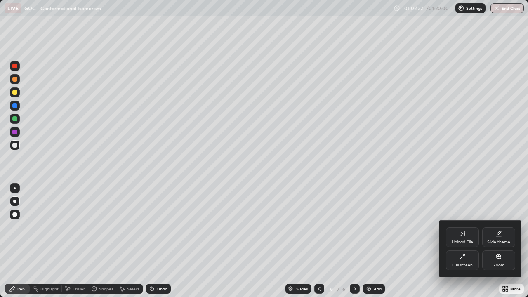
click at [466, 241] on div "Full screen" at bounding box center [462, 260] width 33 height 20
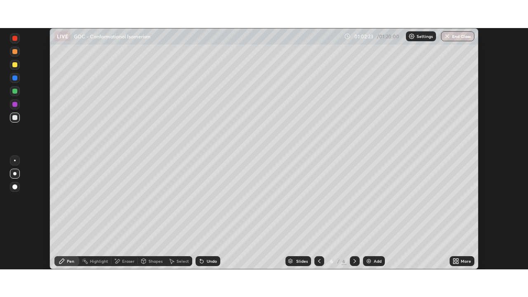
scroll to position [41027, 40740]
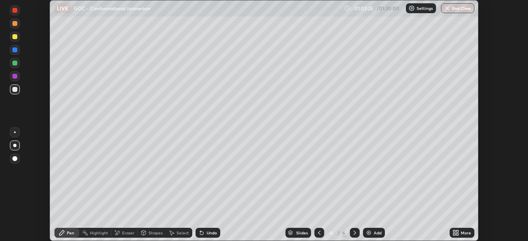
click at [454, 234] on icon at bounding box center [455, 235] width 2 height 2
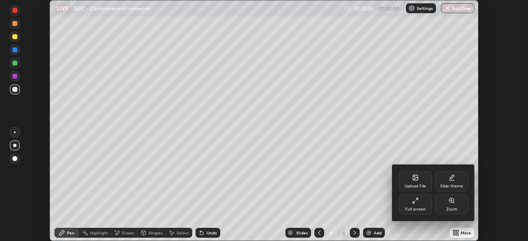
click at [425, 209] on div "Full screen" at bounding box center [415, 210] width 21 height 4
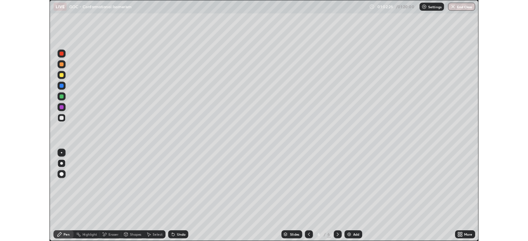
scroll to position [297, 528]
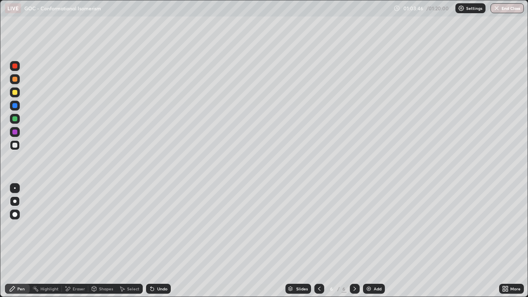
click at [517, 241] on div "More" at bounding box center [511, 289] width 25 height 10
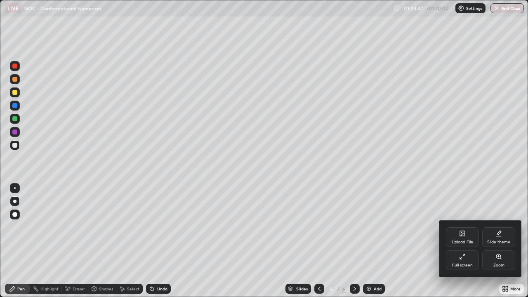
click at [468, 241] on div "Full screen" at bounding box center [462, 260] width 33 height 20
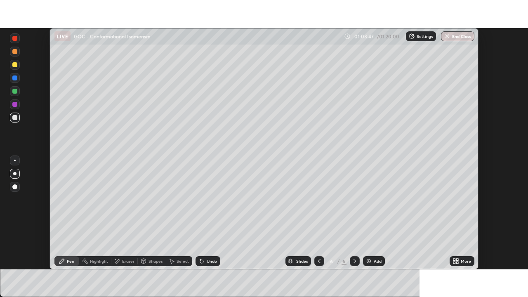
scroll to position [41027, 40740]
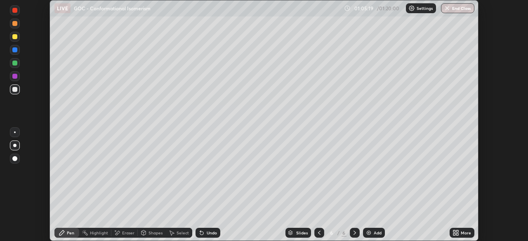
click at [457, 234] on icon at bounding box center [457, 235] width 2 height 2
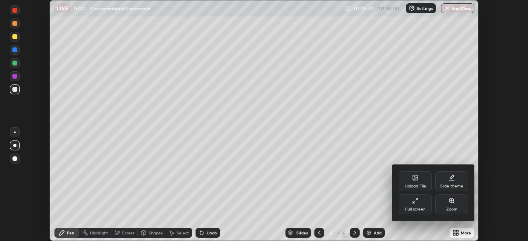
click at [412, 182] on div "Upload File" at bounding box center [415, 182] width 33 height 20
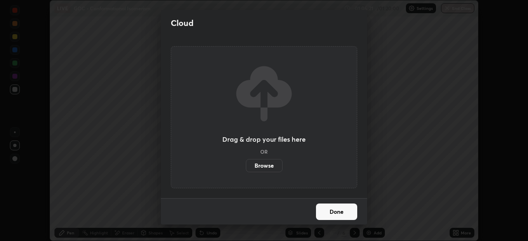
click at [274, 164] on label "Browse" at bounding box center [264, 165] width 37 height 13
click at [246, 164] on input "Browse" at bounding box center [246, 165] width 0 height 13
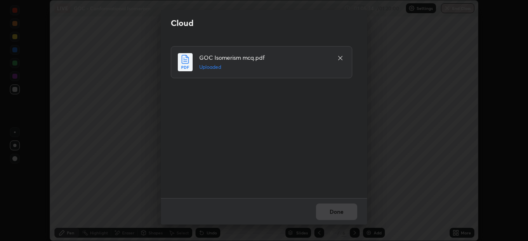
click at [321, 157] on div "GOC Isomerism mcq.pdf Uploaded" at bounding box center [265, 117] width 188 height 142
click at [300, 66] on h5 "Uploaded" at bounding box center [264, 67] width 130 height 7
click at [340, 212] on div "Done" at bounding box center [264, 212] width 206 height 26
click at [341, 61] on icon at bounding box center [340, 58] width 7 height 7
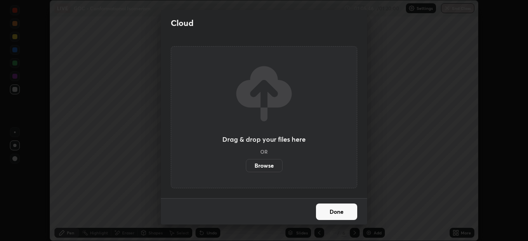
click at [280, 163] on label "Browse" at bounding box center [264, 165] width 37 height 13
click at [246, 163] on input "Browse" at bounding box center [246, 165] width 0 height 13
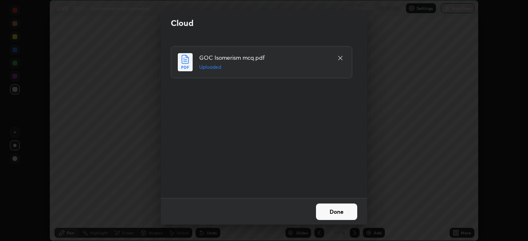
click at [343, 211] on button "Done" at bounding box center [336, 212] width 41 height 17
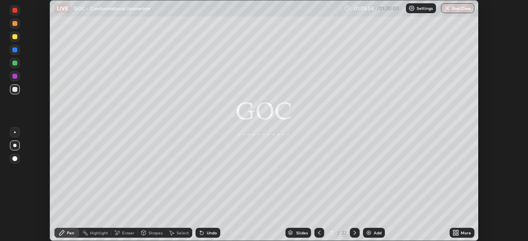
click at [454, 236] on div "More" at bounding box center [462, 233] width 25 height 10
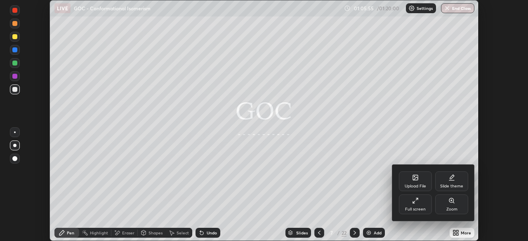
click at [412, 204] on icon at bounding box center [415, 201] width 7 height 7
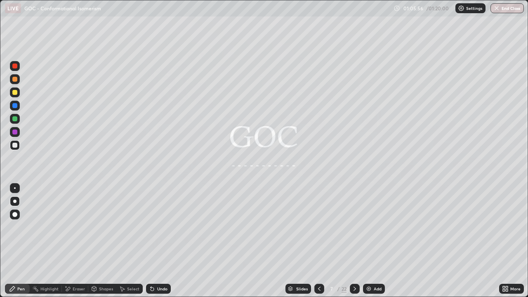
scroll to position [297, 528]
click at [354, 241] on icon at bounding box center [355, 289] width 7 height 7
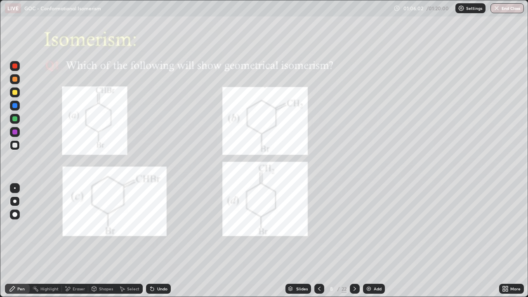
click at [16, 132] on div at bounding box center [14, 132] width 5 height 5
click at [16, 107] on div at bounding box center [14, 105] width 5 height 5
click at [19, 83] on div at bounding box center [15, 79] width 10 height 10
click at [354, 241] on icon at bounding box center [355, 289] width 7 height 7
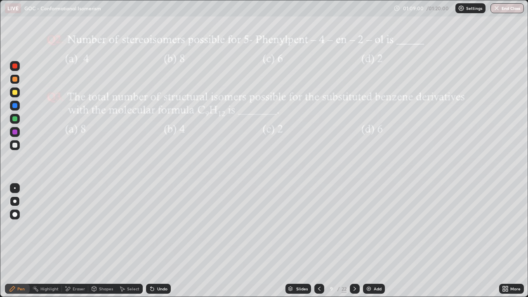
click at [15, 148] on div at bounding box center [15, 145] width 10 height 10
click at [162, 241] on div "Undo" at bounding box center [162, 289] width 10 height 4
click at [161, 241] on div "Undo" at bounding box center [162, 289] width 10 height 4
click at [81, 241] on div "Eraser" at bounding box center [79, 289] width 12 height 4
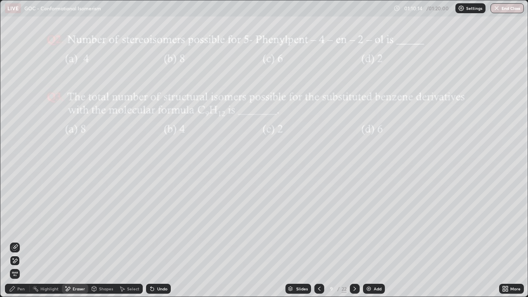
click at [22, 241] on div "Pen" at bounding box center [20, 289] width 7 height 4
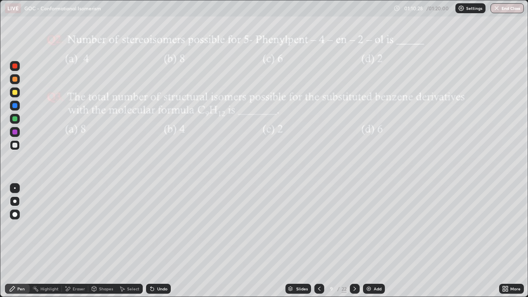
click at [14, 80] on div at bounding box center [14, 79] width 5 height 5
click at [163, 241] on div "Undo" at bounding box center [162, 289] width 10 height 4
click at [158, 241] on div "Undo" at bounding box center [162, 289] width 10 height 4
click at [16, 147] on div at bounding box center [14, 145] width 5 height 5
click at [103, 241] on div "Shapes" at bounding box center [106, 289] width 14 height 4
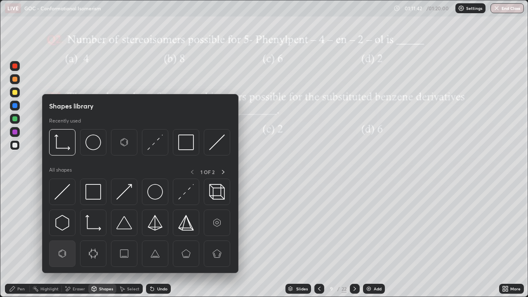
click at [66, 241] on img at bounding box center [62, 254] width 16 height 16
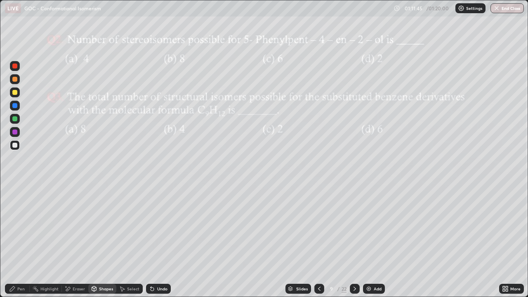
click at [15, 241] on icon at bounding box center [12, 289] width 7 height 7
click at [72, 241] on div "Eraser" at bounding box center [75, 289] width 26 height 10
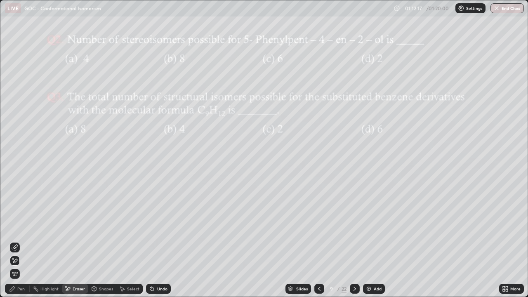
click at [22, 241] on div "Pen" at bounding box center [20, 289] width 7 height 4
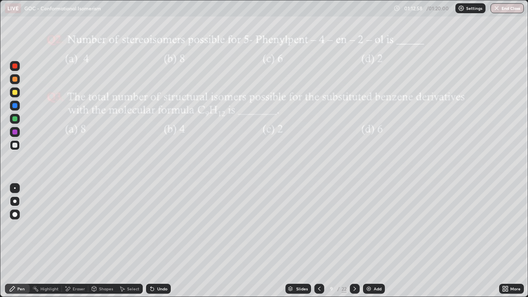
click at [102, 241] on div "Shapes" at bounding box center [106, 289] width 14 height 4
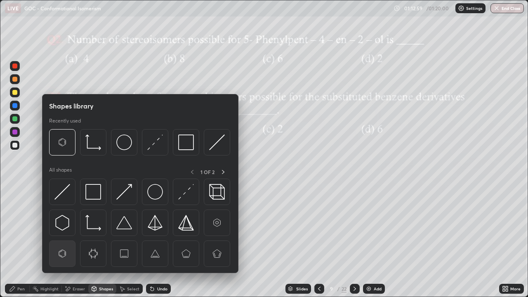
click at [65, 241] on img at bounding box center [62, 254] width 16 height 16
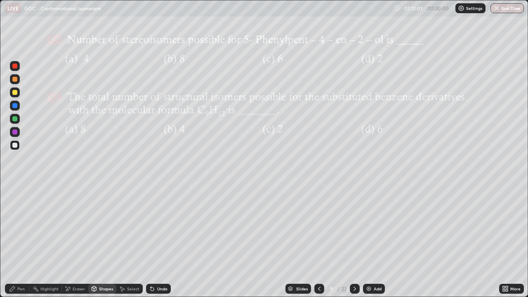
click at [15, 241] on icon at bounding box center [12, 289] width 7 height 7
click at [99, 241] on div "Shapes" at bounding box center [106, 289] width 14 height 4
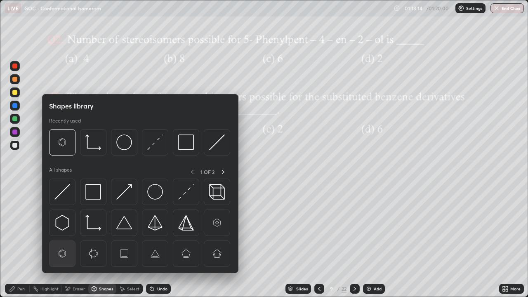
click at [62, 241] on img at bounding box center [62, 254] width 16 height 16
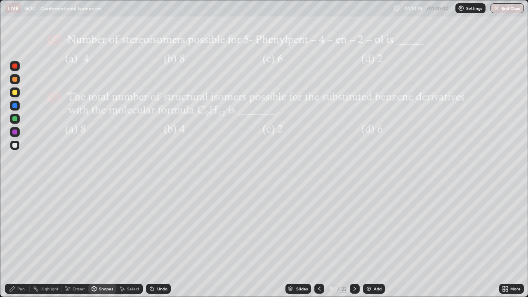
click at [22, 241] on div "Pen" at bounding box center [20, 289] width 7 height 4
click at [158, 241] on div "Undo" at bounding box center [162, 289] width 10 height 4
click at [160, 241] on div "Undo" at bounding box center [162, 289] width 10 height 4
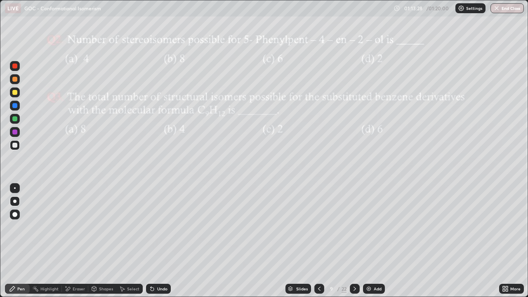
click at [158, 241] on div "Undo" at bounding box center [162, 289] width 10 height 4
click at [161, 241] on div "Undo" at bounding box center [162, 289] width 10 height 4
click at [158, 241] on div "Undo" at bounding box center [162, 289] width 10 height 4
click at [157, 241] on div "Undo" at bounding box center [162, 289] width 10 height 4
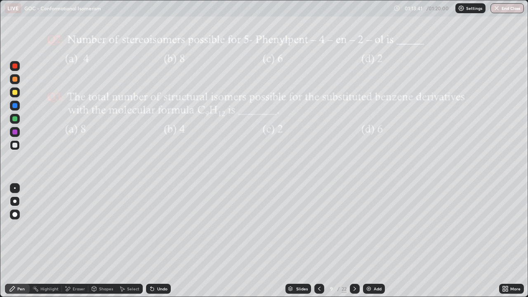
click at [163, 241] on div "Undo" at bounding box center [162, 289] width 10 height 4
click at [164, 241] on div "Undo" at bounding box center [158, 289] width 25 height 10
click at [165, 241] on div "Undo" at bounding box center [158, 289] width 25 height 10
click at [165, 241] on div "Undo" at bounding box center [162, 289] width 10 height 4
click at [164, 241] on div "Undo" at bounding box center [162, 289] width 10 height 4
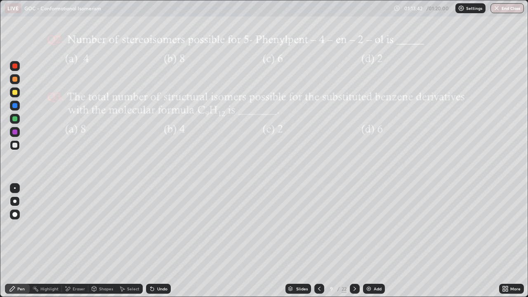
click at [163, 241] on div "Undo" at bounding box center [162, 289] width 10 height 4
click at [77, 241] on div "Eraser" at bounding box center [79, 289] width 12 height 4
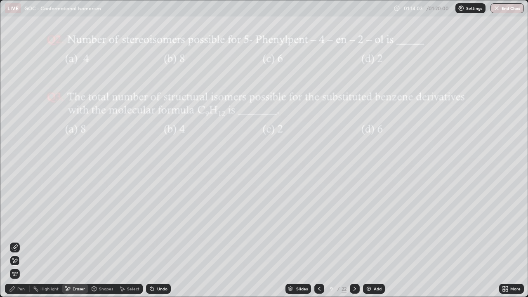
click at [25, 241] on div "Pen" at bounding box center [17, 289] width 25 height 10
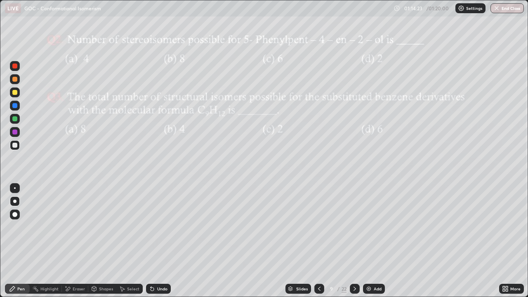
click at [160, 241] on div "Undo" at bounding box center [162, 289] width 10 height 4
click at [161, 241] on div "Undo" at bounding box center [162, 289] width 10 height 4
click at [163, 241] on div "Undo" at bounding box center [158, 289] width 25 height 10
click at [103, 241] on div "Shapes" at bounding box center [106, 289] width 14 height 4
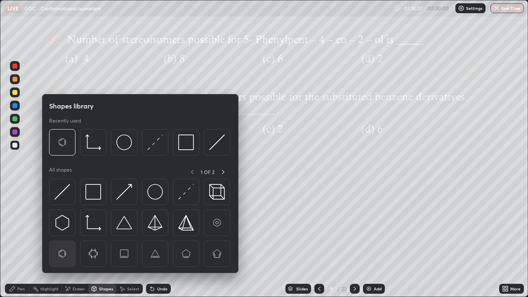
click at [62, 241] on img at bounding box center [62, 254] width 16 height 16
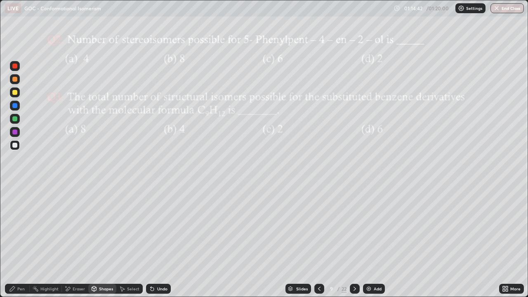
click at [23, 241] on div "Pen" at bounding box center [20, 289] width 7 height 4
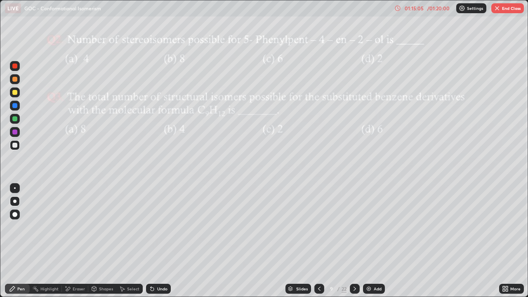
click at [99, 241] on div "Shapes" at bounding box center [106, 289] width 14 height 4
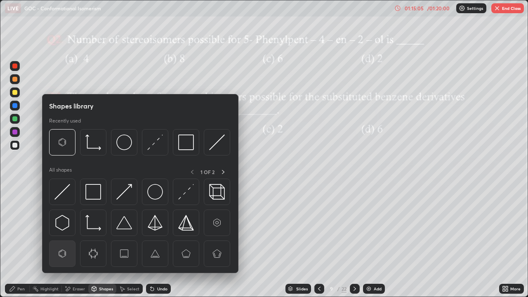
click at [63, 241] on img at bounding box center [62, 254] width 16 height 16
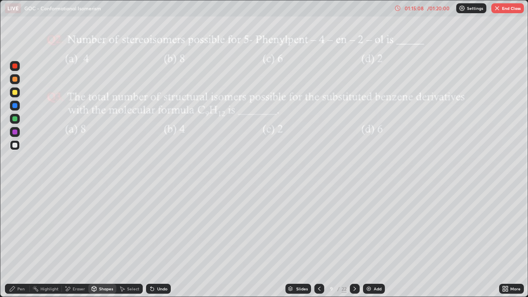
click at [18, 241] on div "Pen" at bounding box center [20, 289] width 7 height 4
click at [14, 83] on div at bounding box center [15, 79] width 10 height 10
click at [15, 145] on div at bounding box center [14, 145] width 5 height 5
click at [101, 241] on div "Shapes" at bounding box center [106, 289] width 14 height 4
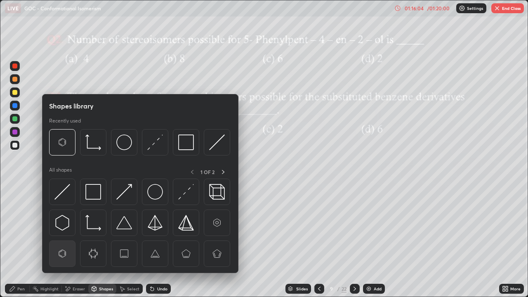
click at [64, 241] on img at bounding box center [62, 254] width 16 height 16
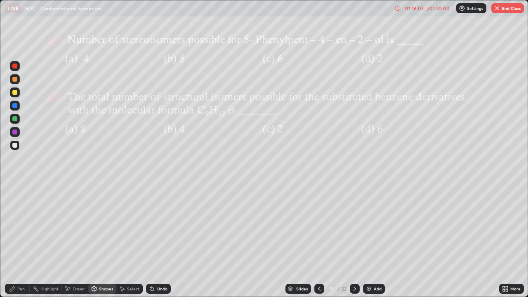
click at [14, 241] on icon at bounding box center [12, 289] width 7 height 7
click at [353, 241] on icon at bounding box center [355, 289] width 7 height 7
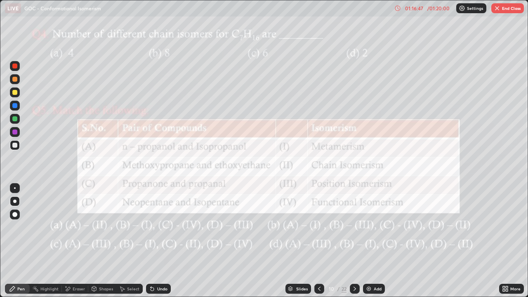
click at [14, 93] on div at bounding box center [14, 92] width 5 height 5
click at [164, 241] on div "Undo" at bounding box center [162, 289] width 10 height 4
click at [156, 241] on div "Undo" at bounding box center [158, 289] width 25 height 10
click at [19, 145] on div at bounding box center [15, 145] width 10 height 10
click at [75, 241] on div "Eraser" at bounding box center [79, 289] width 12 height 4
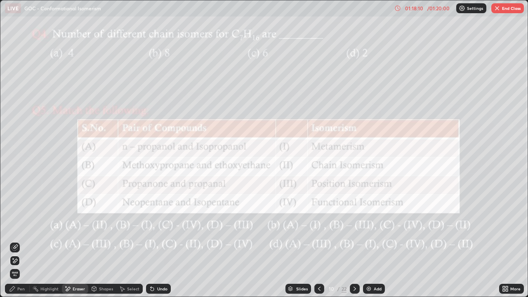
click at [22, 241] on div "Pen" at bounding box center [20, 289] width 7 height 4
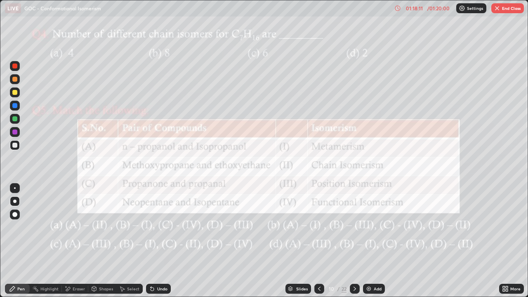
click at [16, 90] on div at bounding box center [14, 92] width 5 height 5
click at [154, 241] on div "Undo" at bounding box center [158, 289] width 25 height 10
click at [17, 79] on div at bounding box center [14, 79] width 5 height 5
click at [354, 241] on icon at bounding box center [355, 289] width 7 height 7
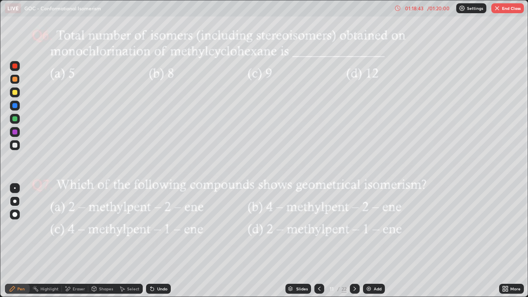
click at [301, 241] on div "Slides" at bounding box center [302, 289] width 12 height 4
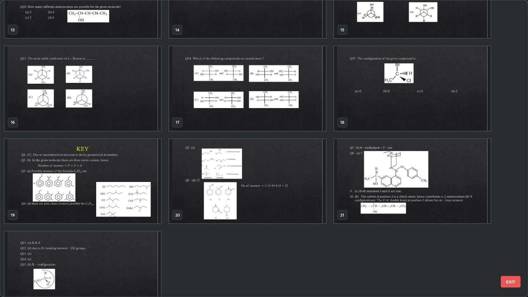
scroll to position [419, 0]
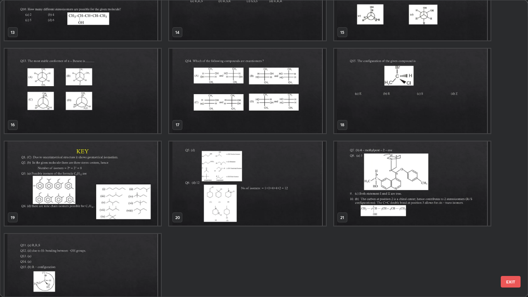
click at [73, 190] on img "grid" at bounding box center [83, 184] width 156 height 85
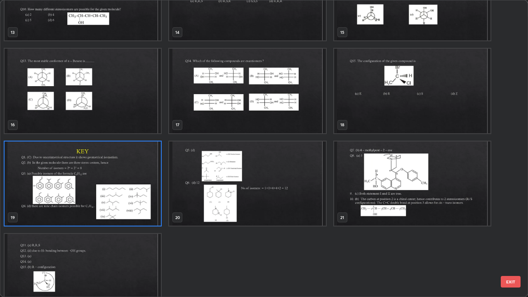
click at [73, 190] on img "grid" at bounding box center [83, 184] width 156 height 85
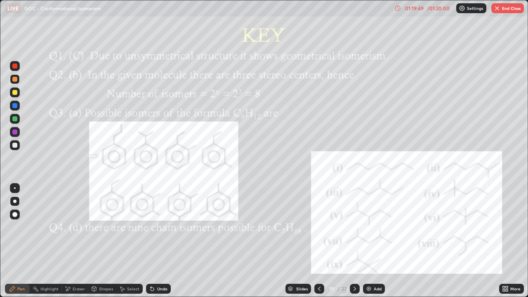
click at [290, 241] on icon at bounding box center [290, 290] width 4 height 1
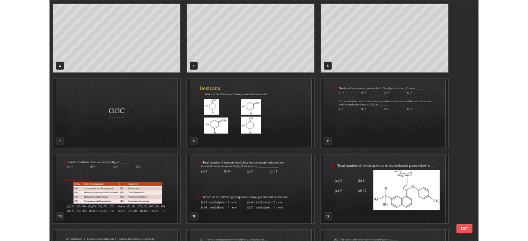
scroll to position [94, 0]
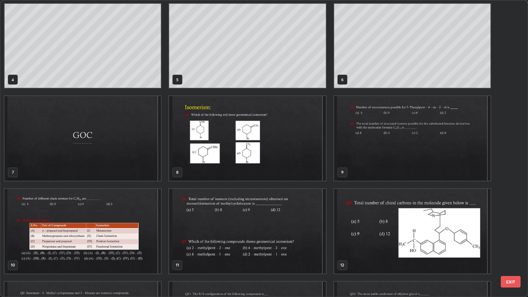
click at [295, 154] on img "grid" at bounding box center [247, 138] width 156 height 85
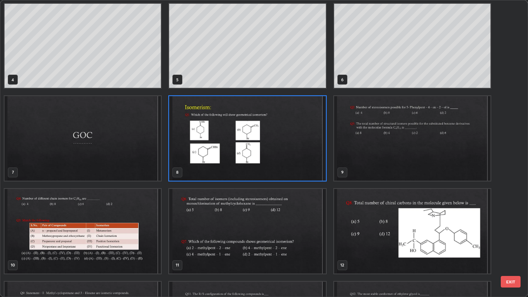
click at [296, 151] on img "grid" at bounding box center [247, 138] width 156 height 85
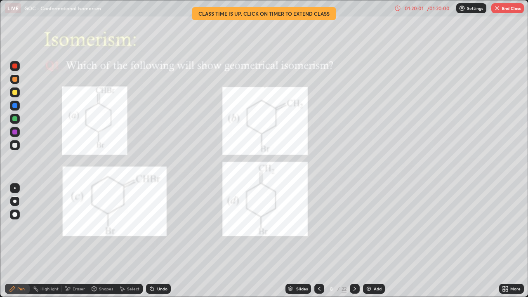
click at [82, 241] on div "Eraser" at bounding box center [75, 289] width 26 height 10
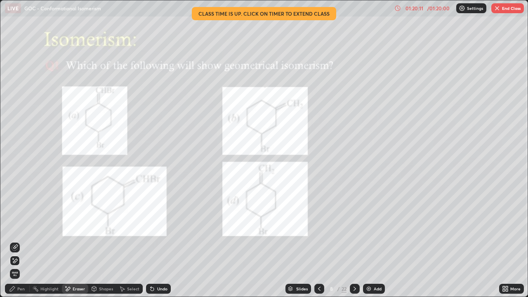
click at [16, 241] on div "Pen" at bounding box center [17, 289] width 25 height 10
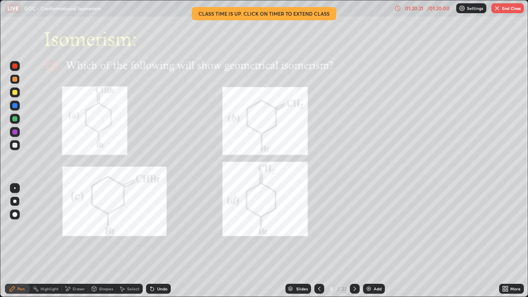
click at [158, 241] on div "Undo" at bounding box center [162, 289] width 10 height 4
click at [71, 241] on div "Eraser" at bounding box center [75, 289] width 26 height 10
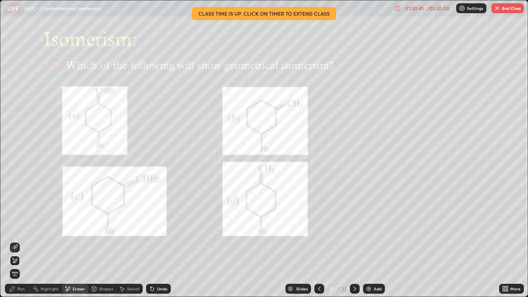
click at [155, 241] on div "Undo" at bounding box center [158, 289] width 25 height 10
click at [23, 241] on div "Pen" at bounding box center [20, 289] width 7 height 4
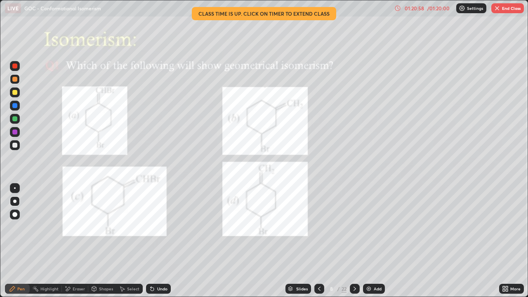
click at [13, 93] on div at bounding box center [14, 92] width 5 height 5
click at [14, 80] on div at bounding box center [14, 79] width 5 height 5
click at [16, 94] on div at bounding box center [14, 92] width 5 height 5
click at [15, 145] on div at bounding box center [14, 145] width 5 height 5
click at [13, 134] on div at bounding box center [14, 132] width 5 height 5
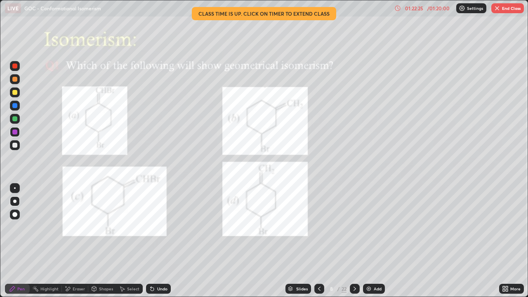
click at [515, 241] on div "More" at bounding box center [515, 289] width 10 height 4
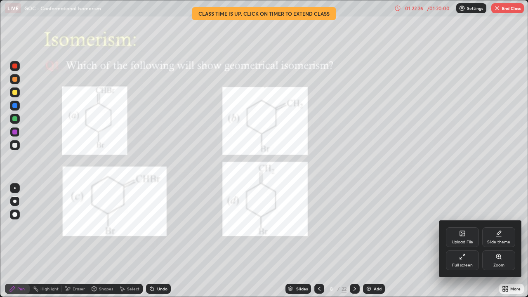
click at [468, 241] on div "Full screen" at bounding box center [462, 265] width 21 height 4
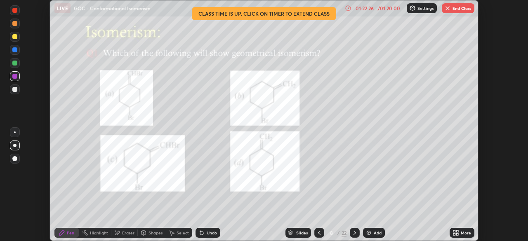
scroll to position [41027, 40740]
click at [452, 8] on button "End Class" at bounding box center [458, 8] width 33 height 10
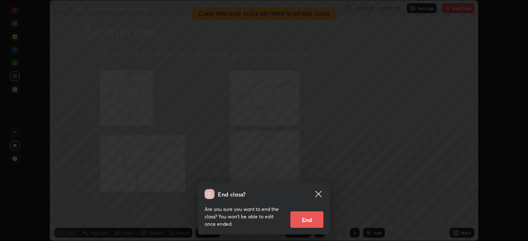
click at [305, 219] on button "End" at bounding box center [307, 220] width 33 height 17
